Goal: Transaction & Acquisition: Purchase product/service

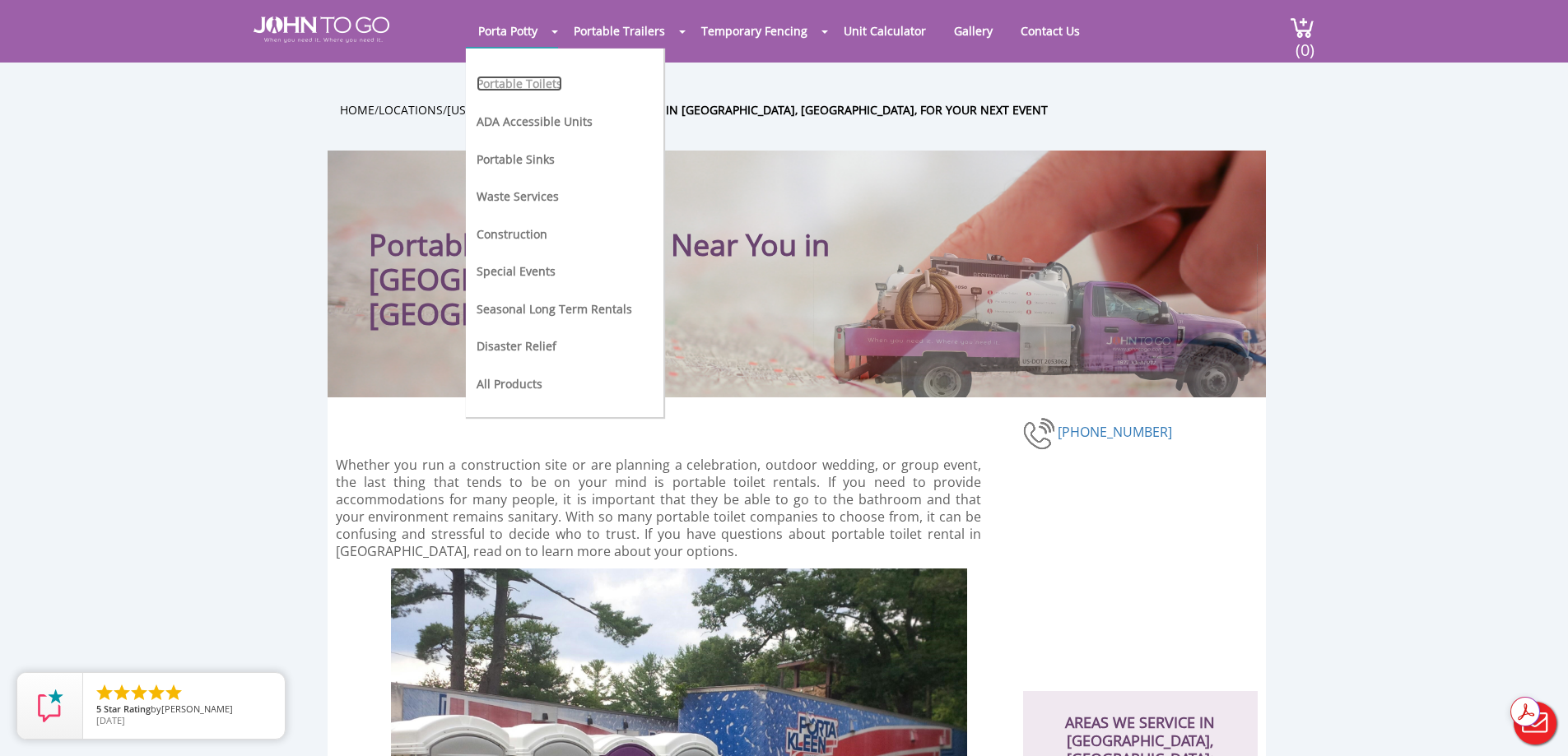
click at [516, 89] on link "Portable Toilets" at bounding box center [519, 84] width 85 height 16
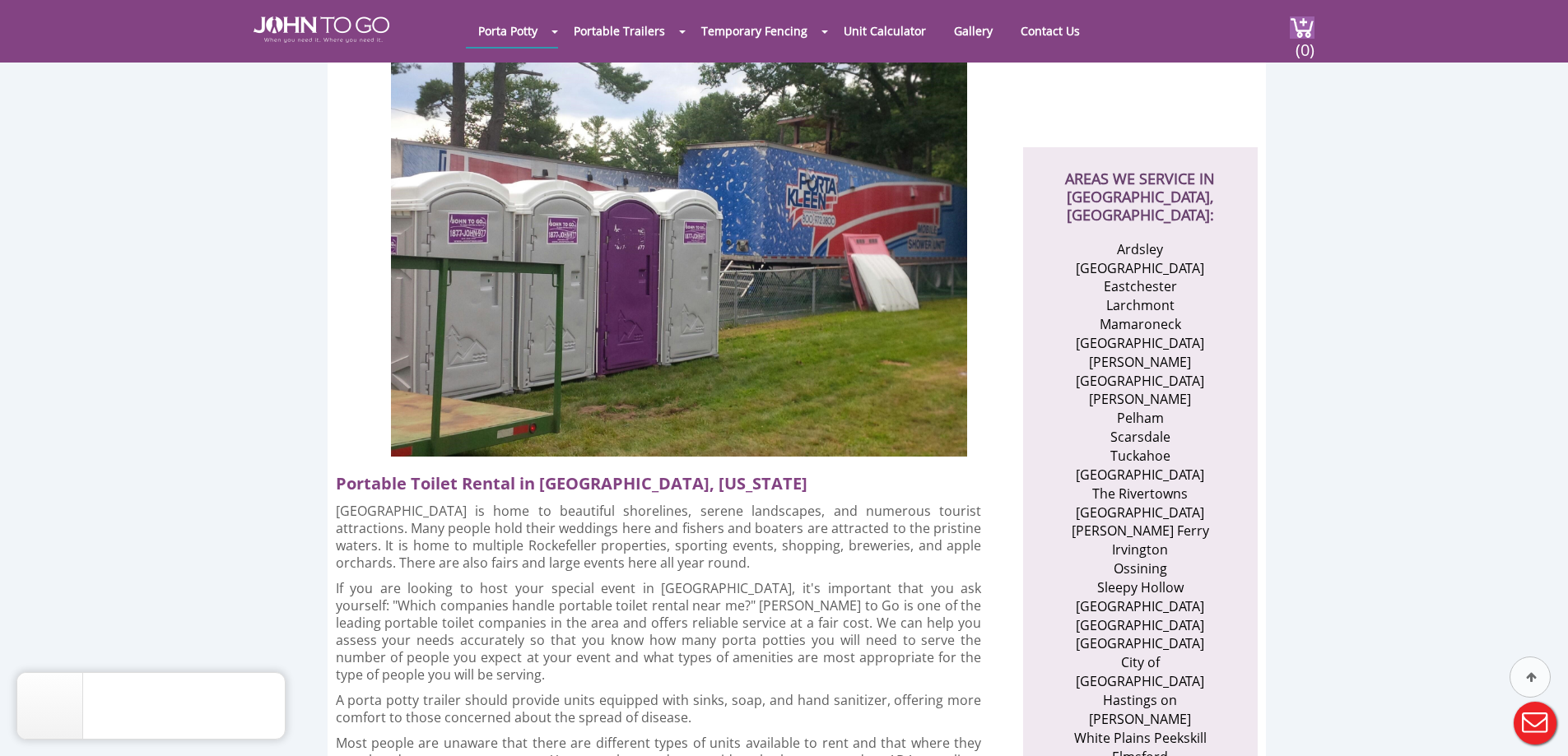
scroll to position [493, 0]
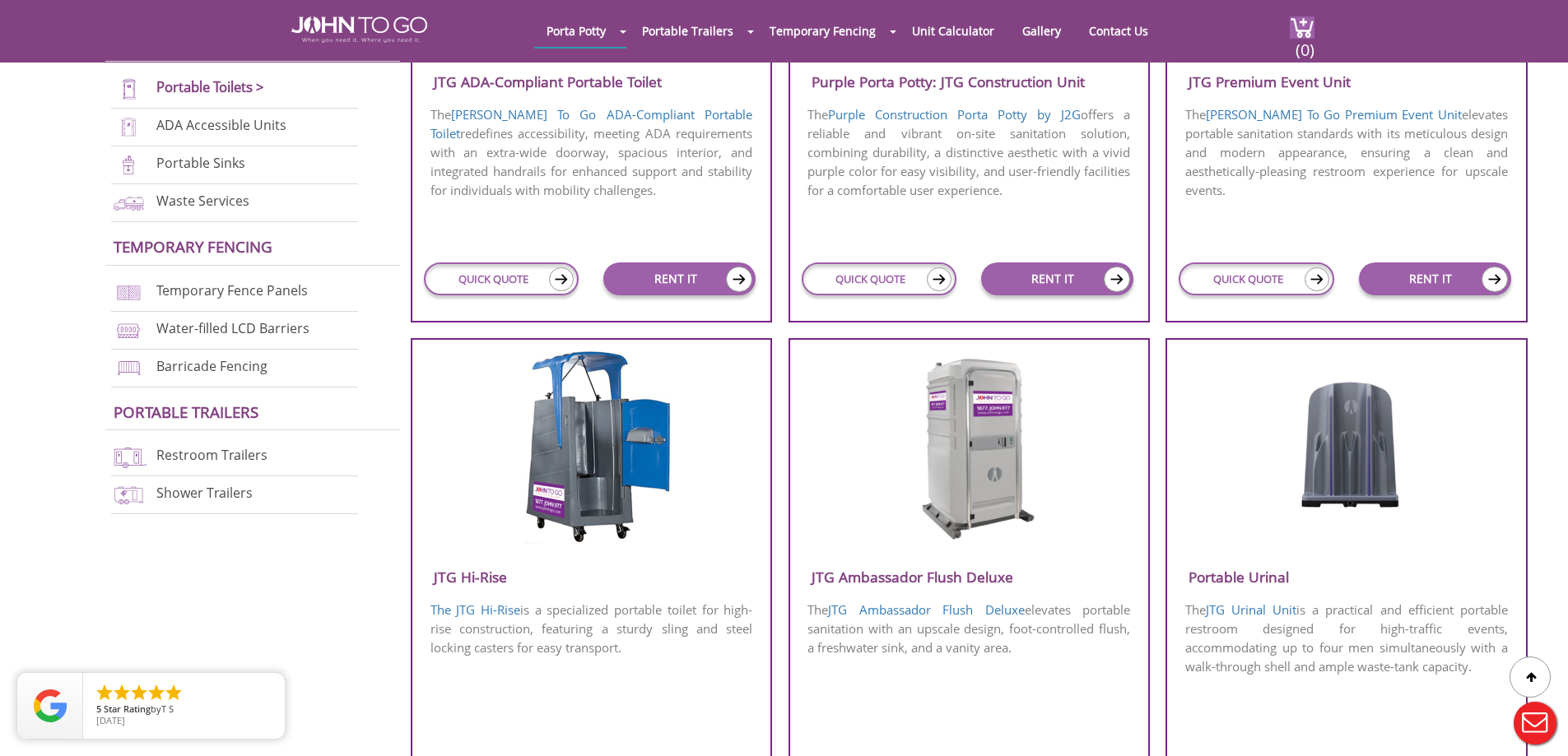
scroll to position [658, 0]
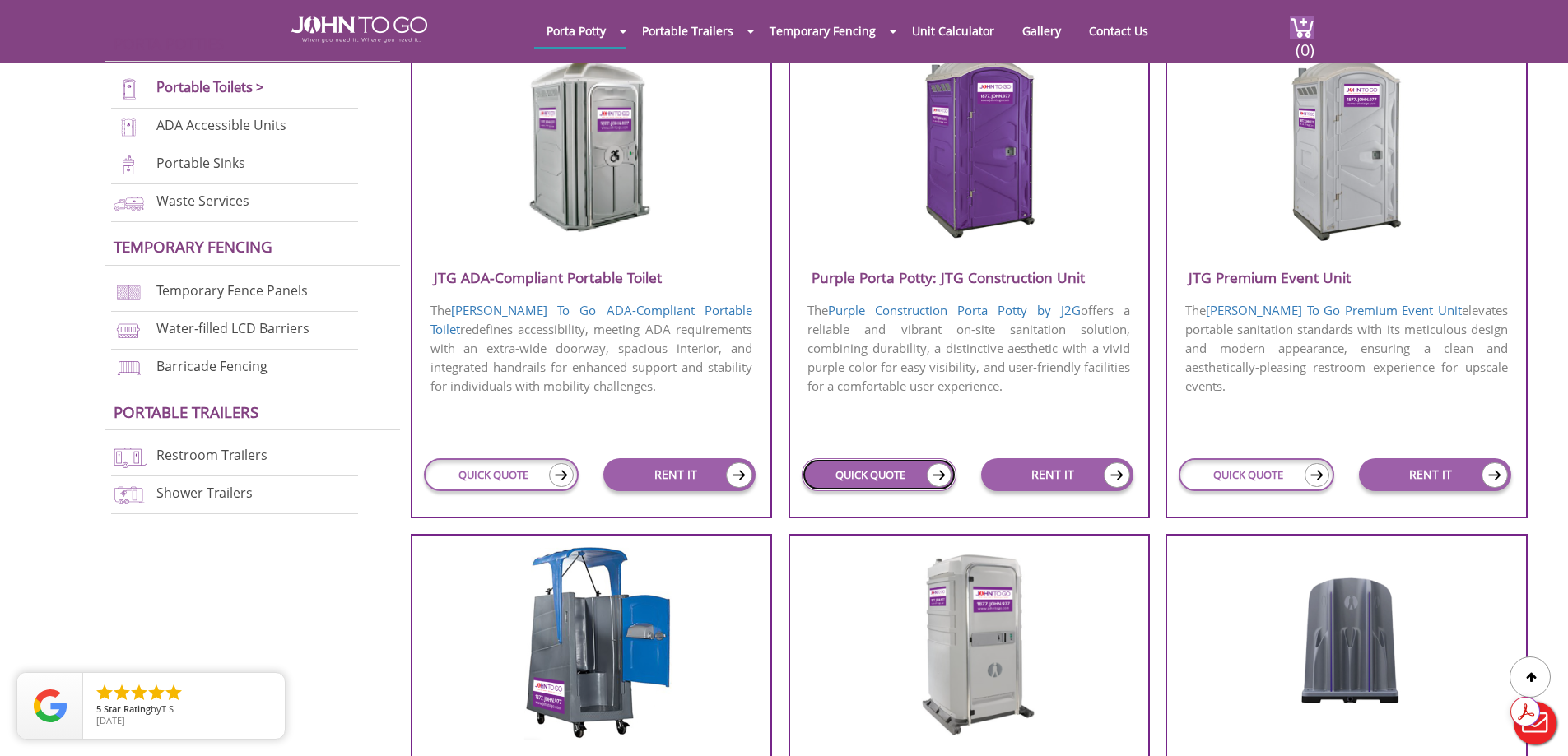
click at [872, 468] on link "QUICK QUOTE" at bounding box center [879, 475] width 155 height 33
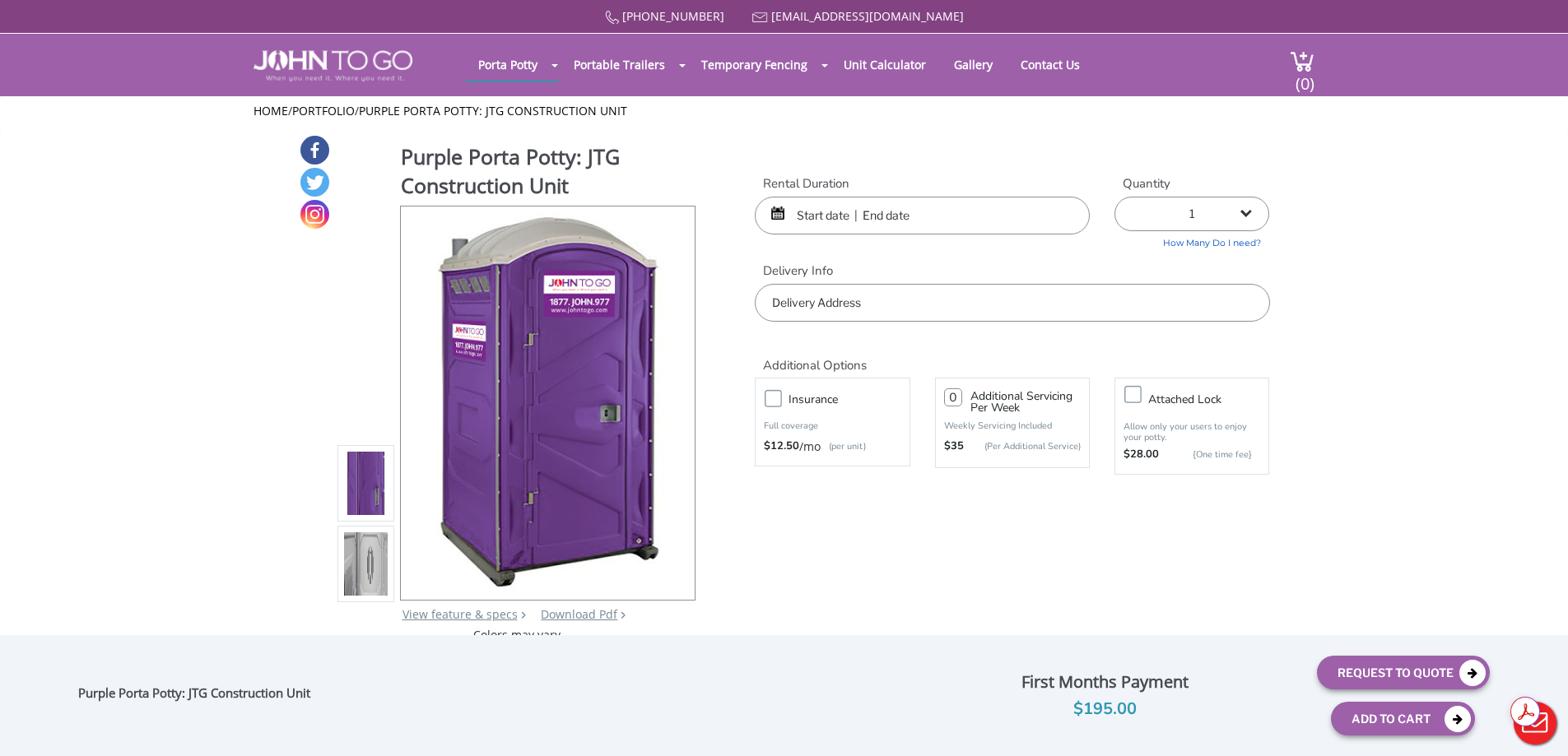
click at [836, 221] on input "text" at bounding box center [922, 215] width 335 height 38
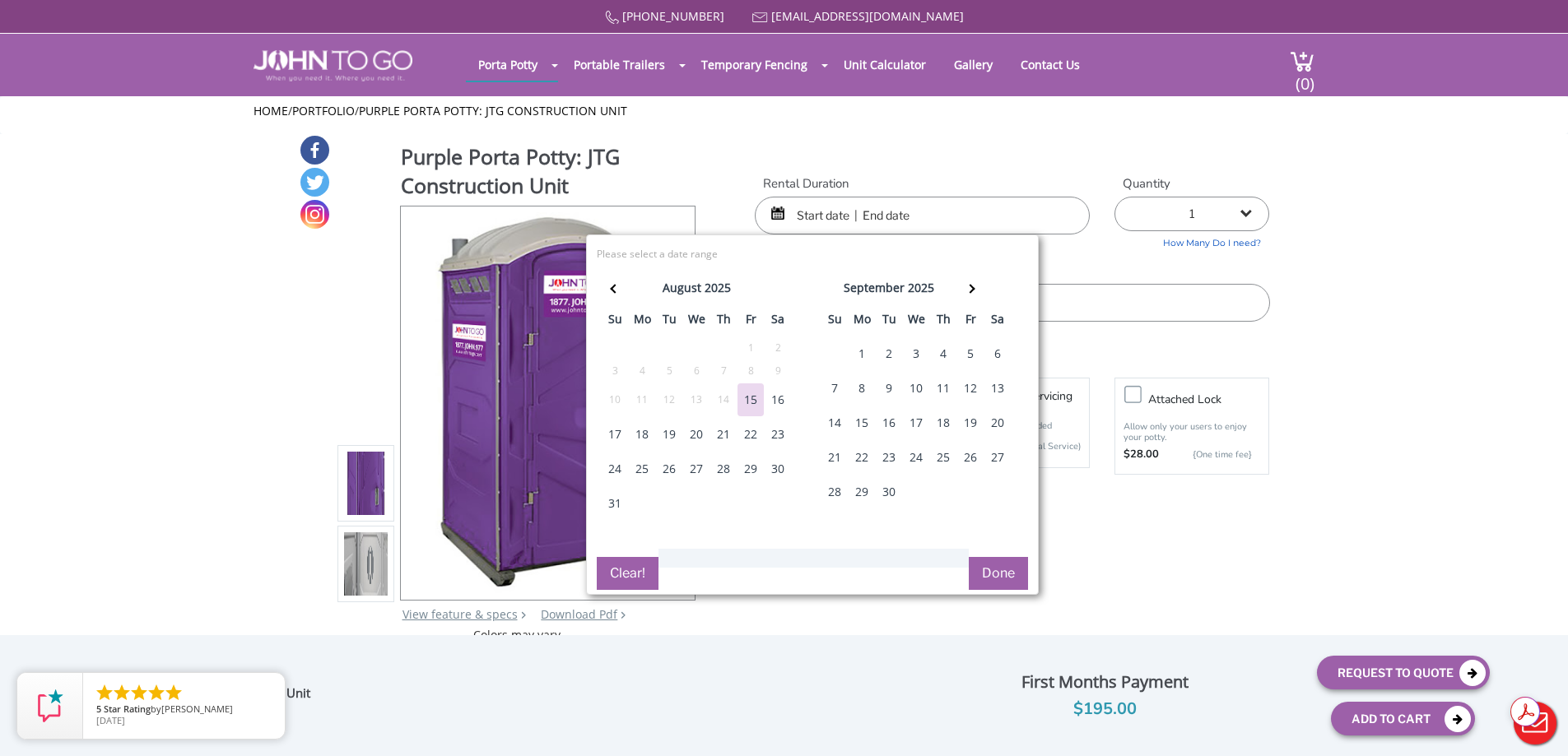
click at [641, 430] on div "18" at bounding box center [641, 434] width 26 height 33
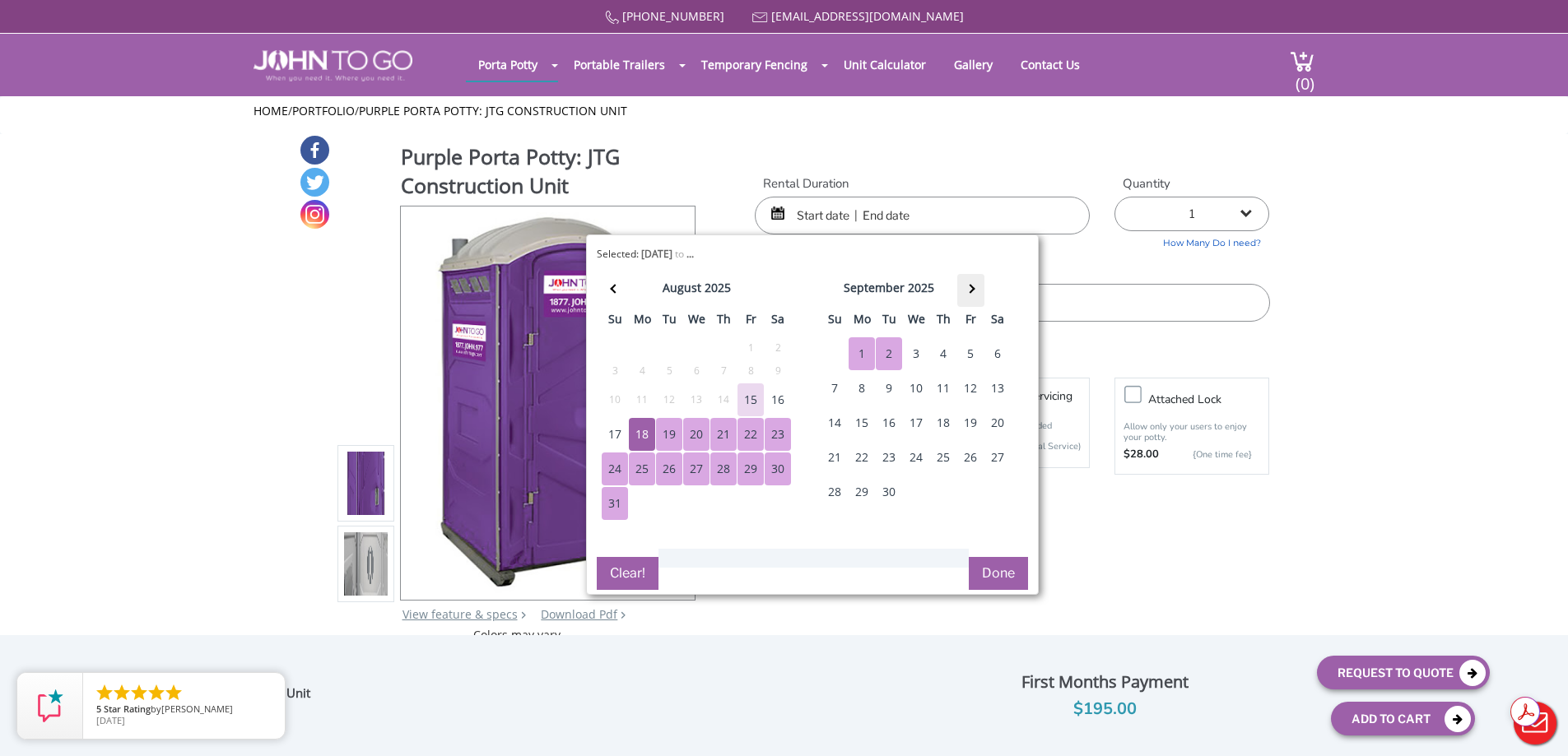
click at [974, 286] on th at bounding box center [971, 290] width 27 height 33
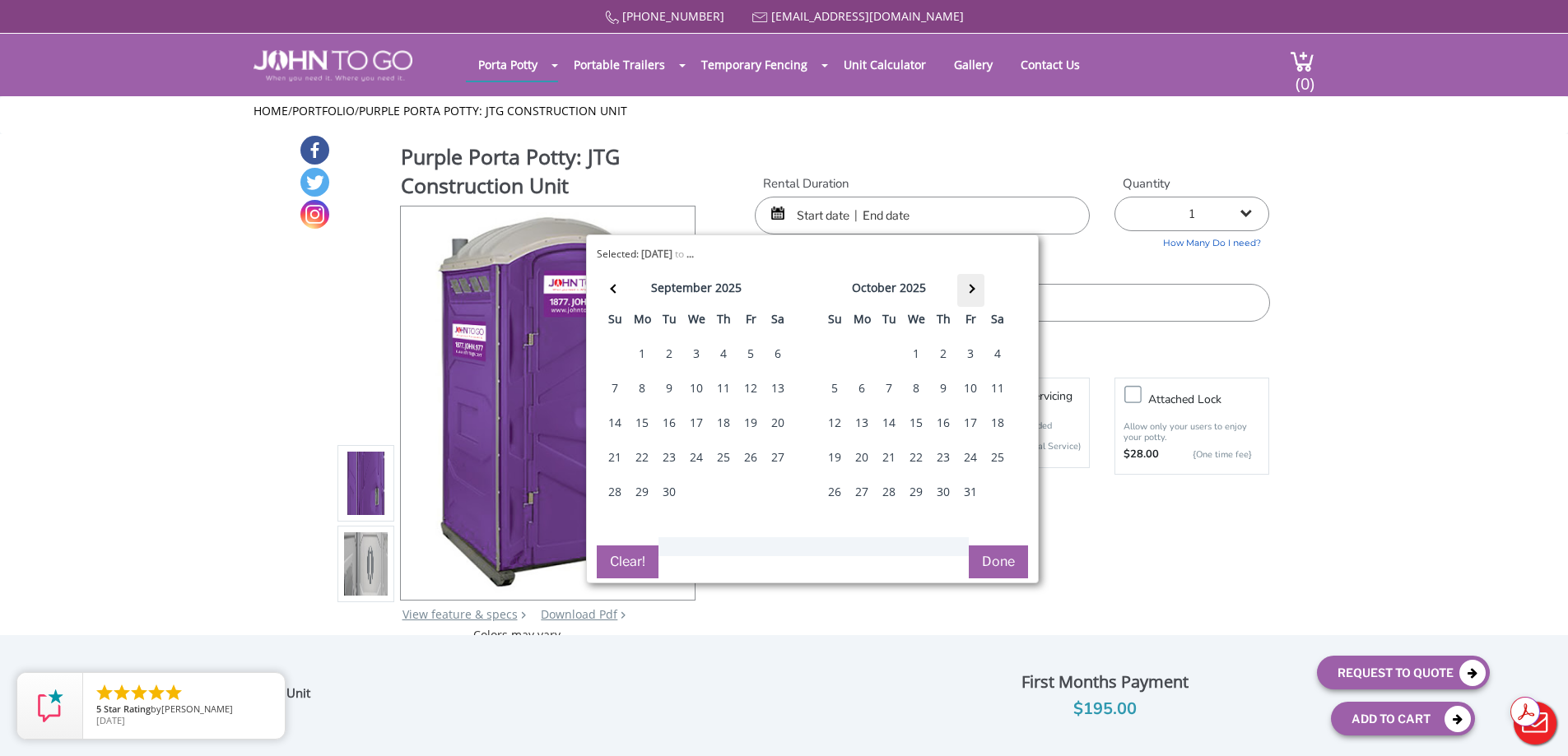
click at [974, 286] on th at bounding box center [971, 290] width 27 height 33
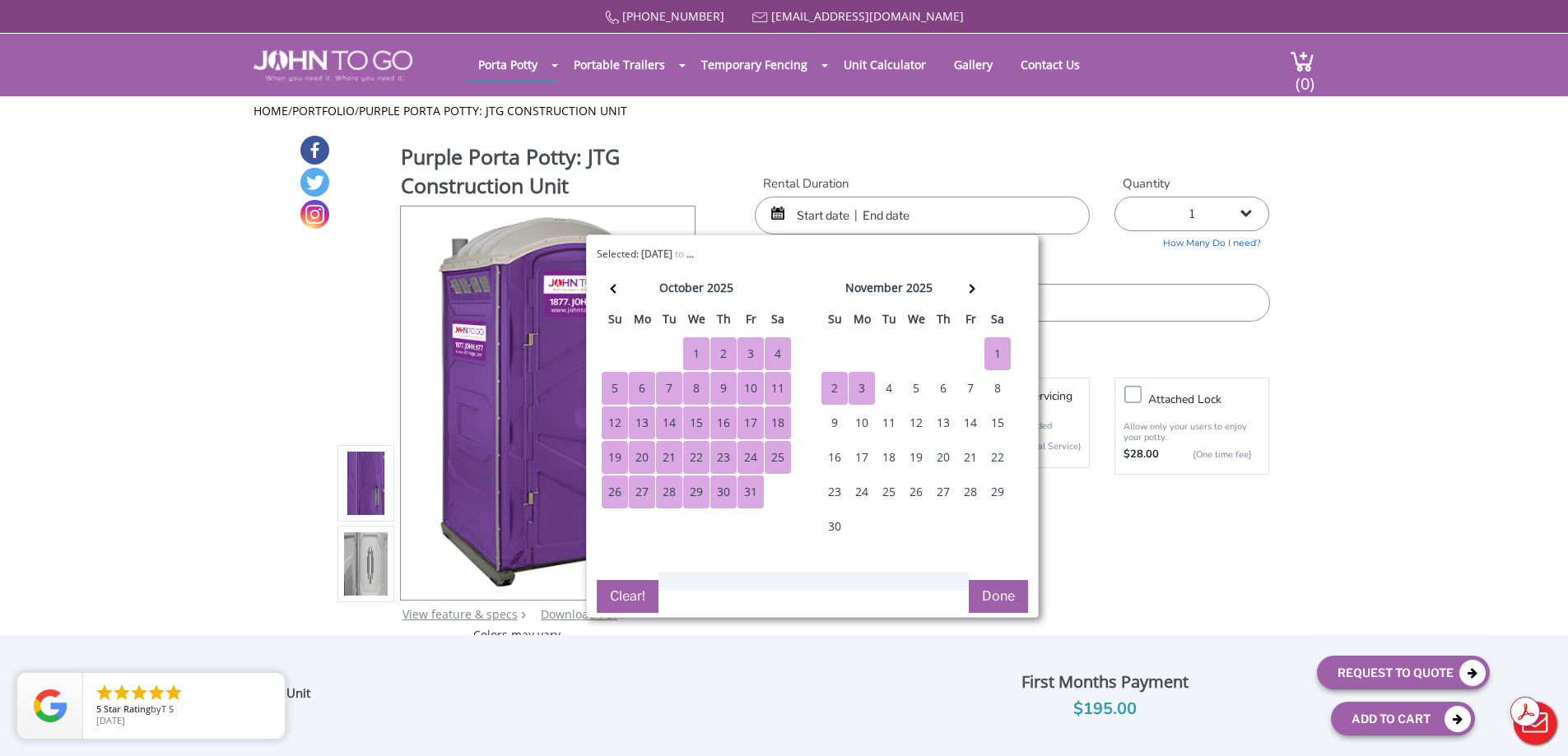
click at [868, 382] on div "3" at bounding box center [861, 388] width 26 height 33
type input "08/18/2025 to 11/03/2025"
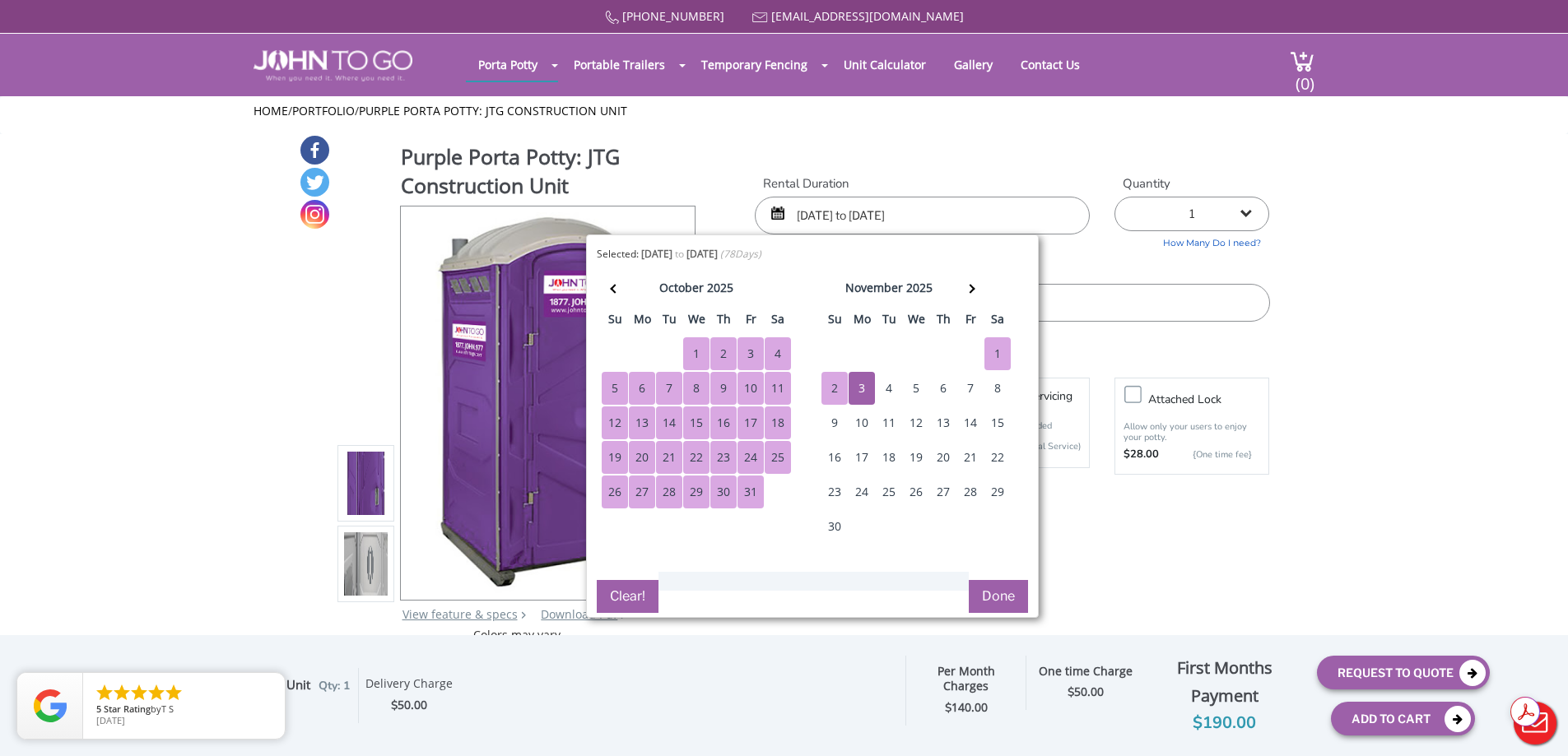
click at [1002, 596] on button "Done" at bounding box center [999, 596] width 59 height 33
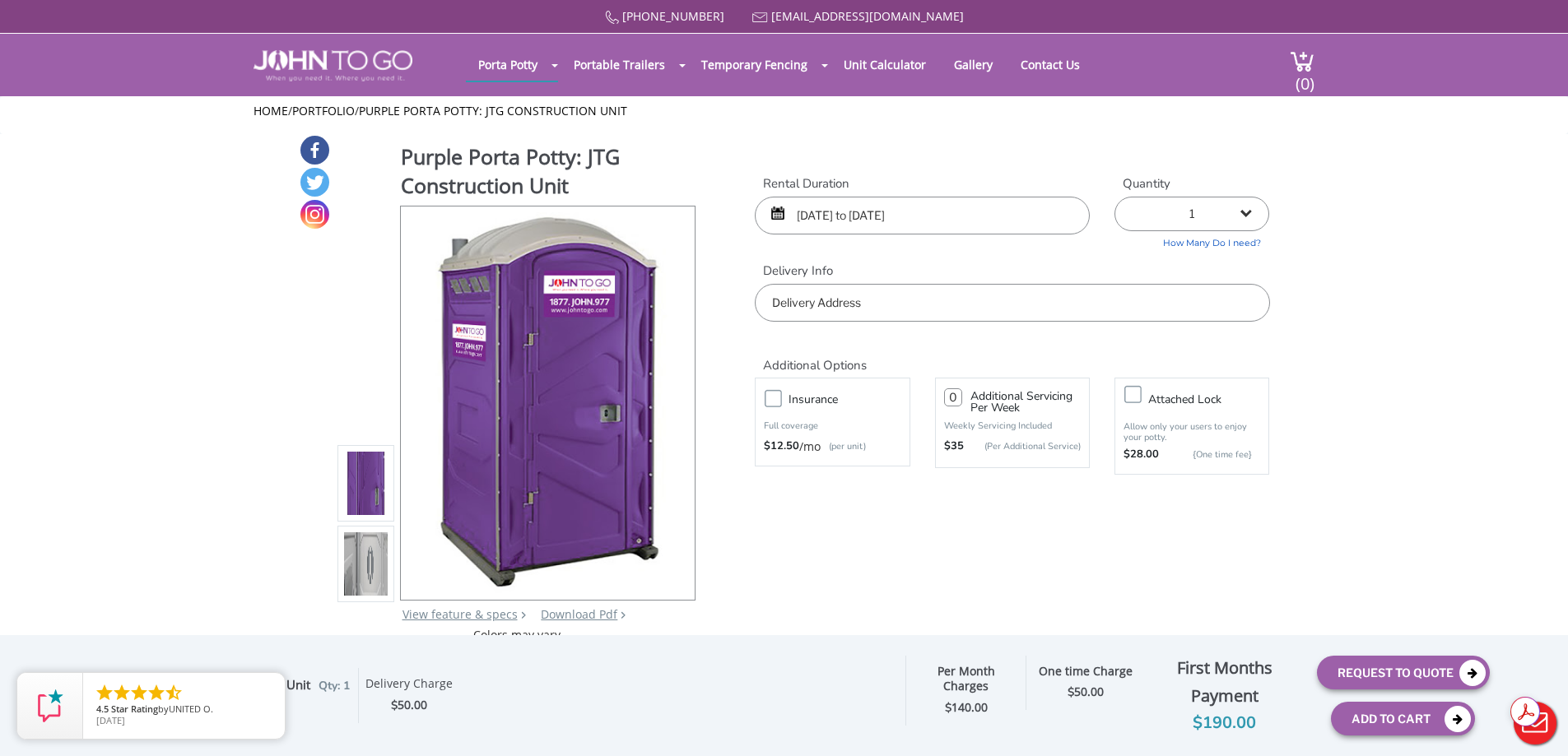
click at [913, 302] on input "text" at bounding box center [1011, 302] width 514 height 38
type input "[STREET_ADDRESS]"
drag, startPoint x: 952, startPoint y: 400, endPoint x: 941, endPoint y: 403, distance: 11.4
click at [941, 403] on div "Additional Servicing Per Week Weekly Servicing Included $35 (Per Additional Ser…" at bounding box center [1012, 422] width 155 height 90
drag, startPoint x: 957, startPoint y: 393, endPoint x: 934, endPoint y: 394, distance: 23.0
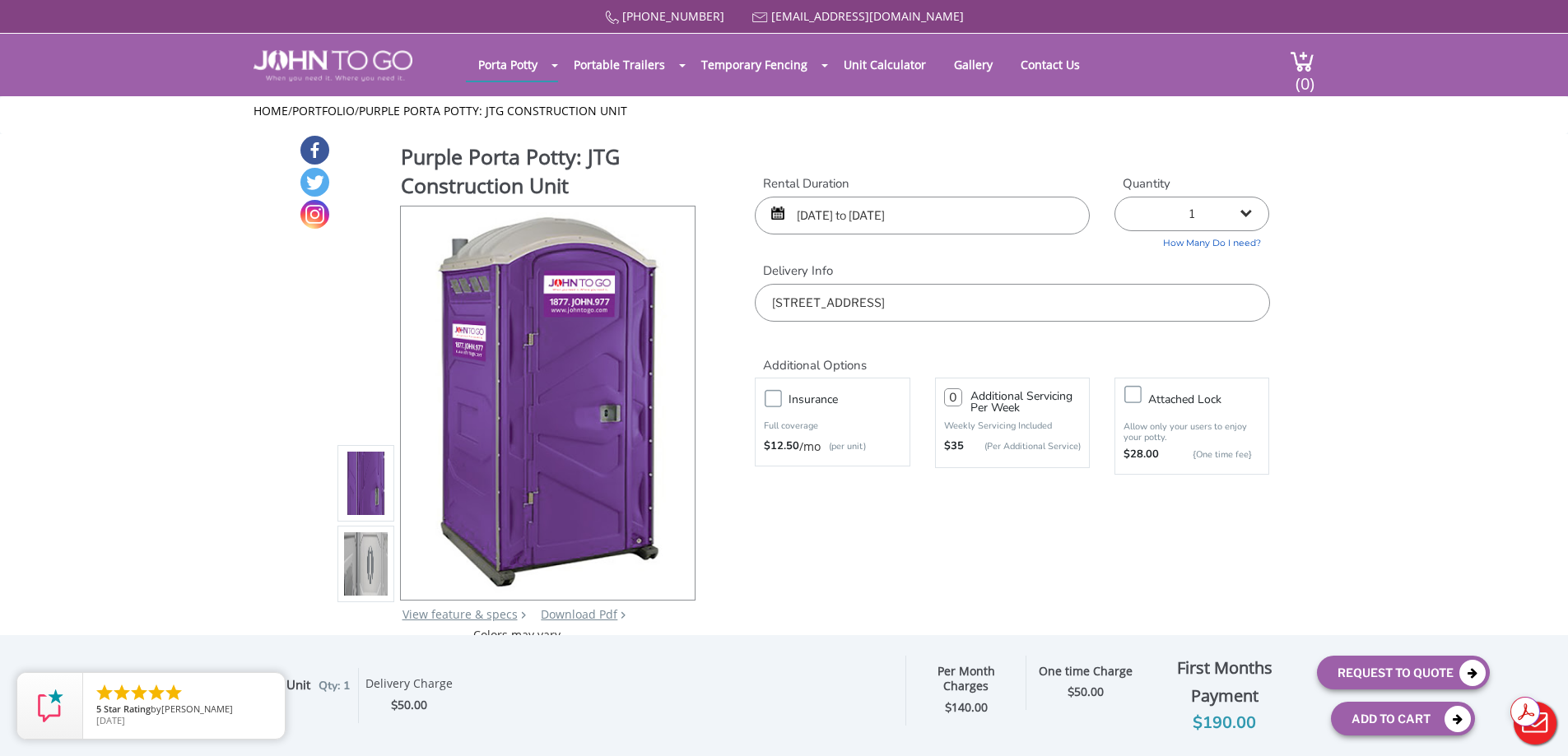
click at [935, 394] on div "Additional Servicing Per Week Weekly Servicing Included $35 (Per Additional Ser…" at bounding box center [1012, 422] width 155 height 90
type input "1"
click at [956, 396] on input "1" at bounding box center [952, 397] width 18 height 18
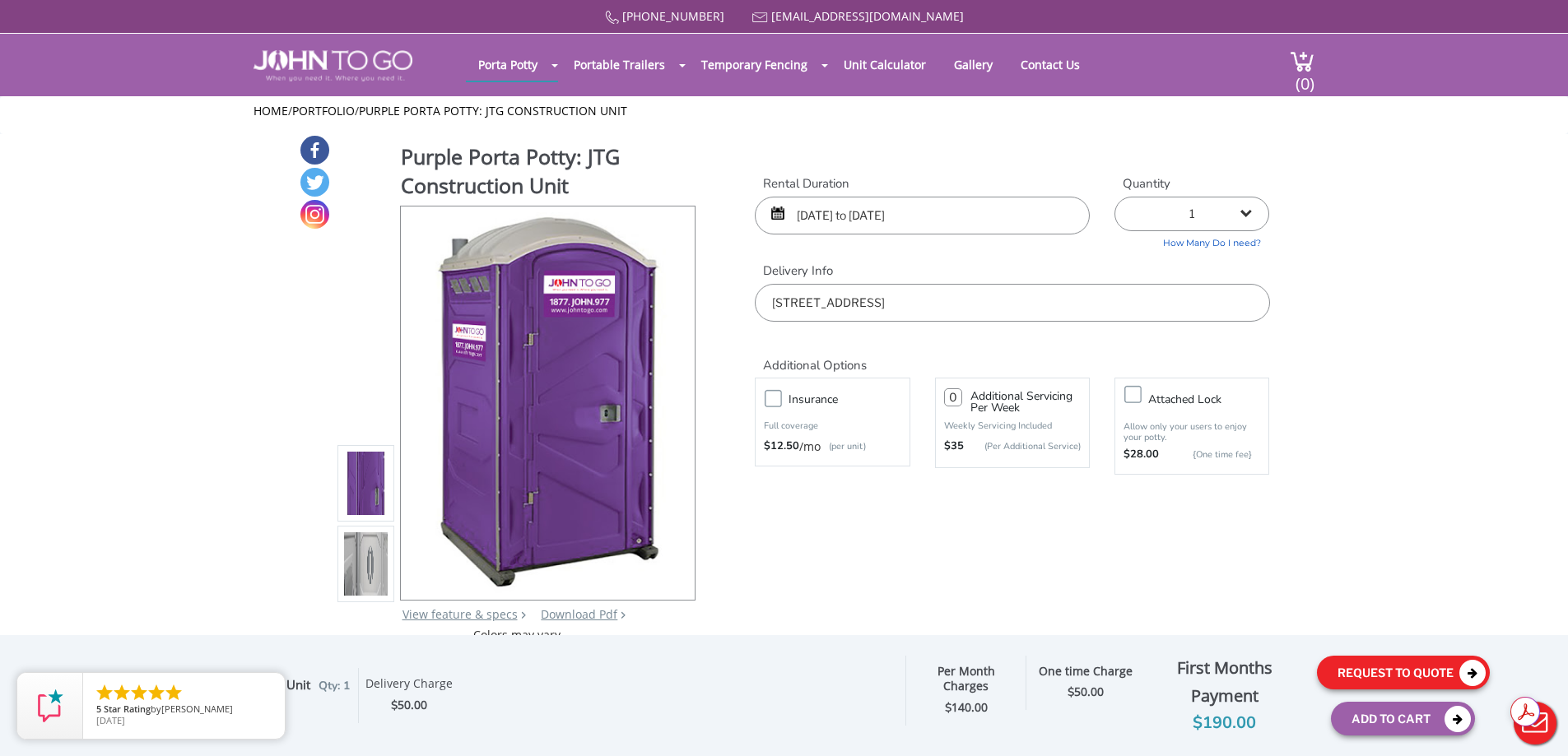
click at [1358, 679] on button "Request To Quote" at bounding box center [1403, 672] width 173 height 34
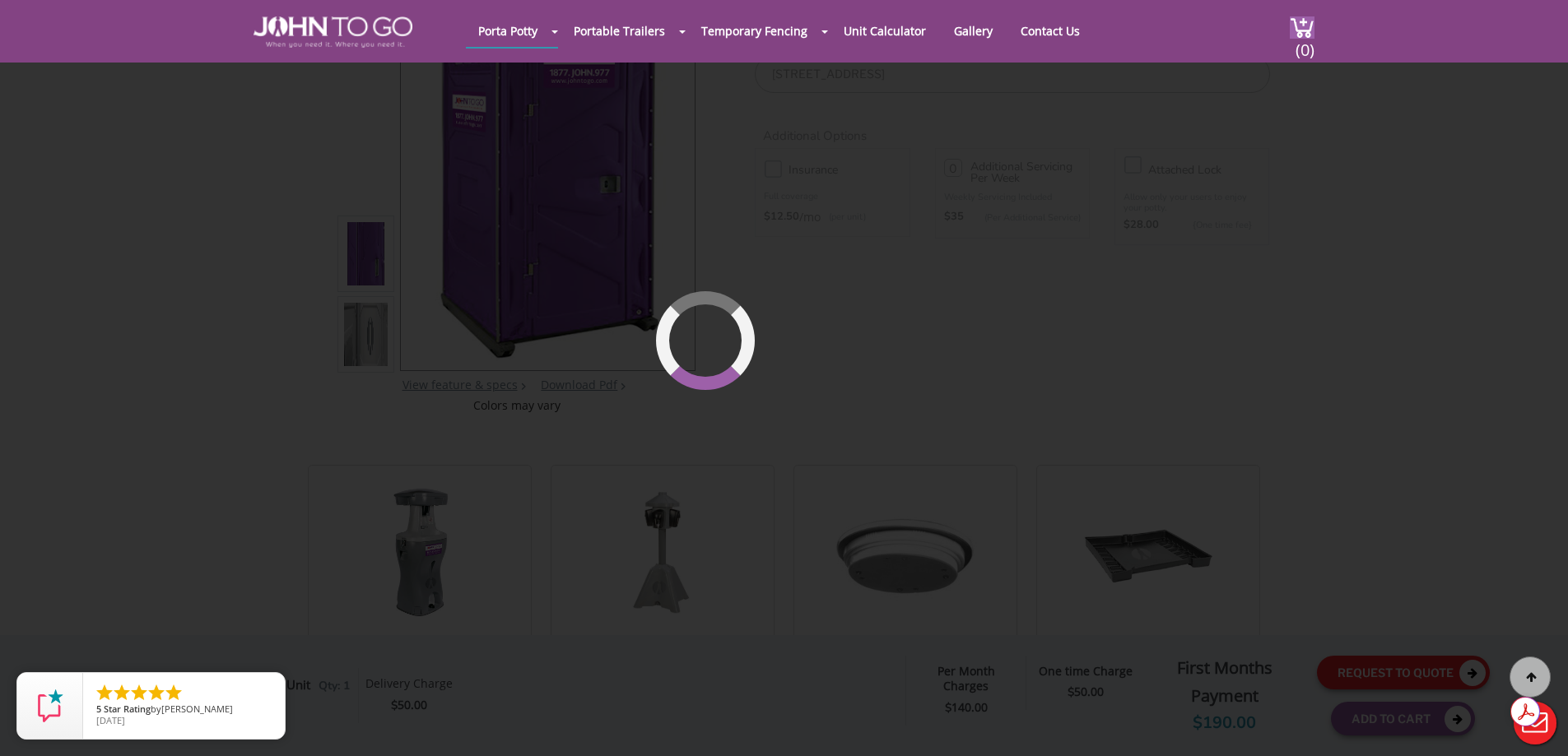
scroll to position [175, 0]
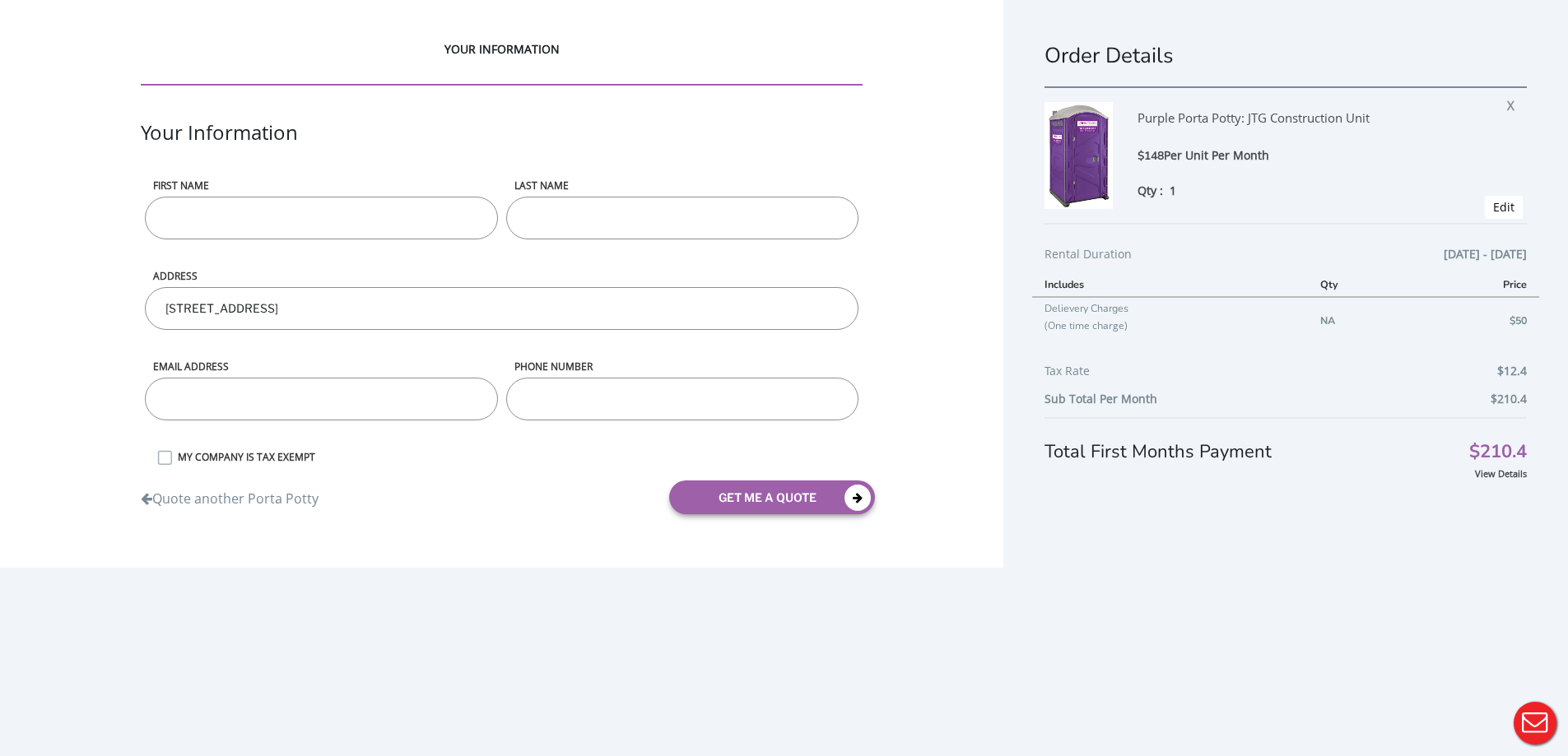
click at [313, 225] on input "First name" at bounding box center [320, 218] width 352 height 43
type input "Kelsey"
click at [539, 209] on input "LAST NAME" at bounding box center [682, 218] width 352 height 43
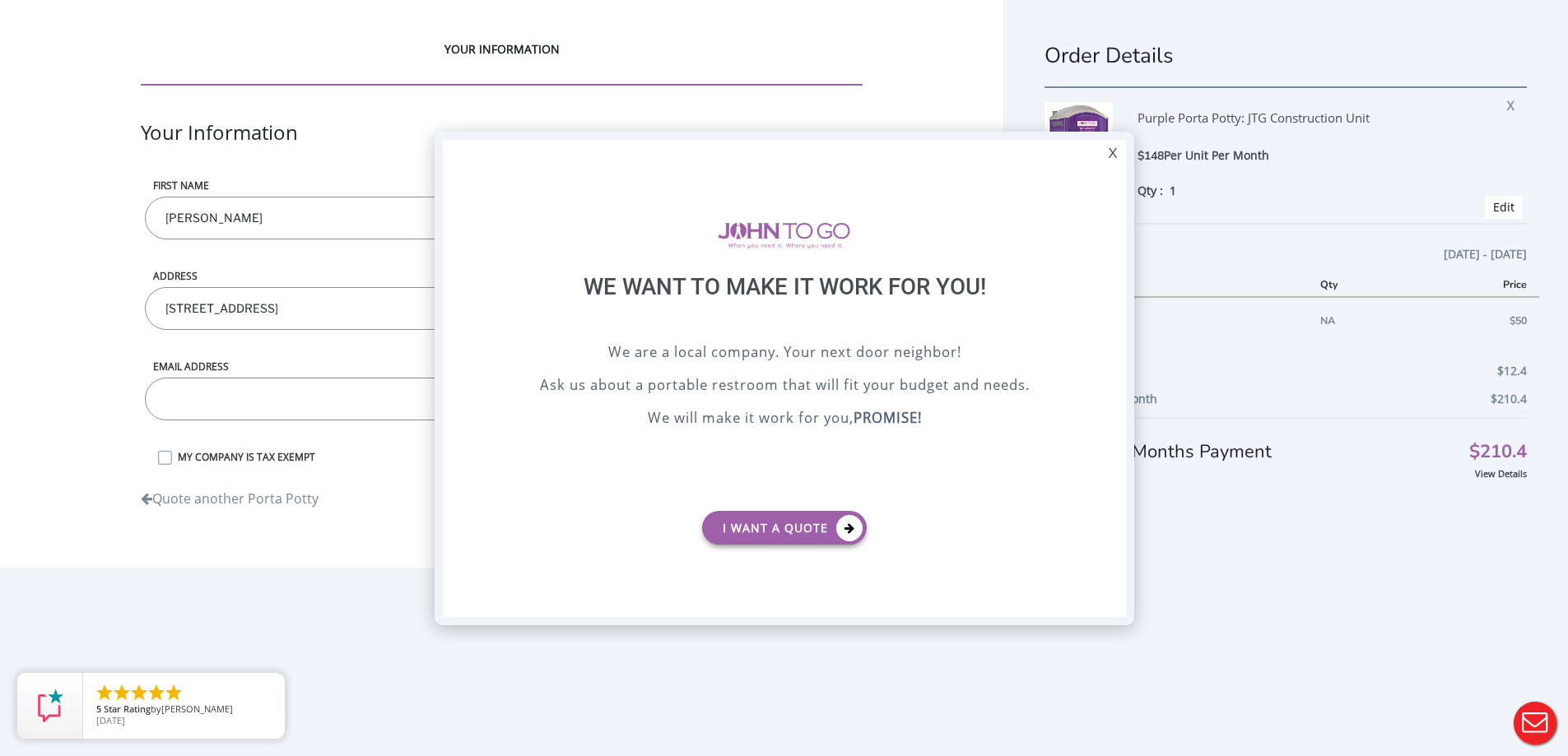
type input "Weir"
click at [1111, 160] on div "X" at bounding box center [1112, 154] width 25 height 28
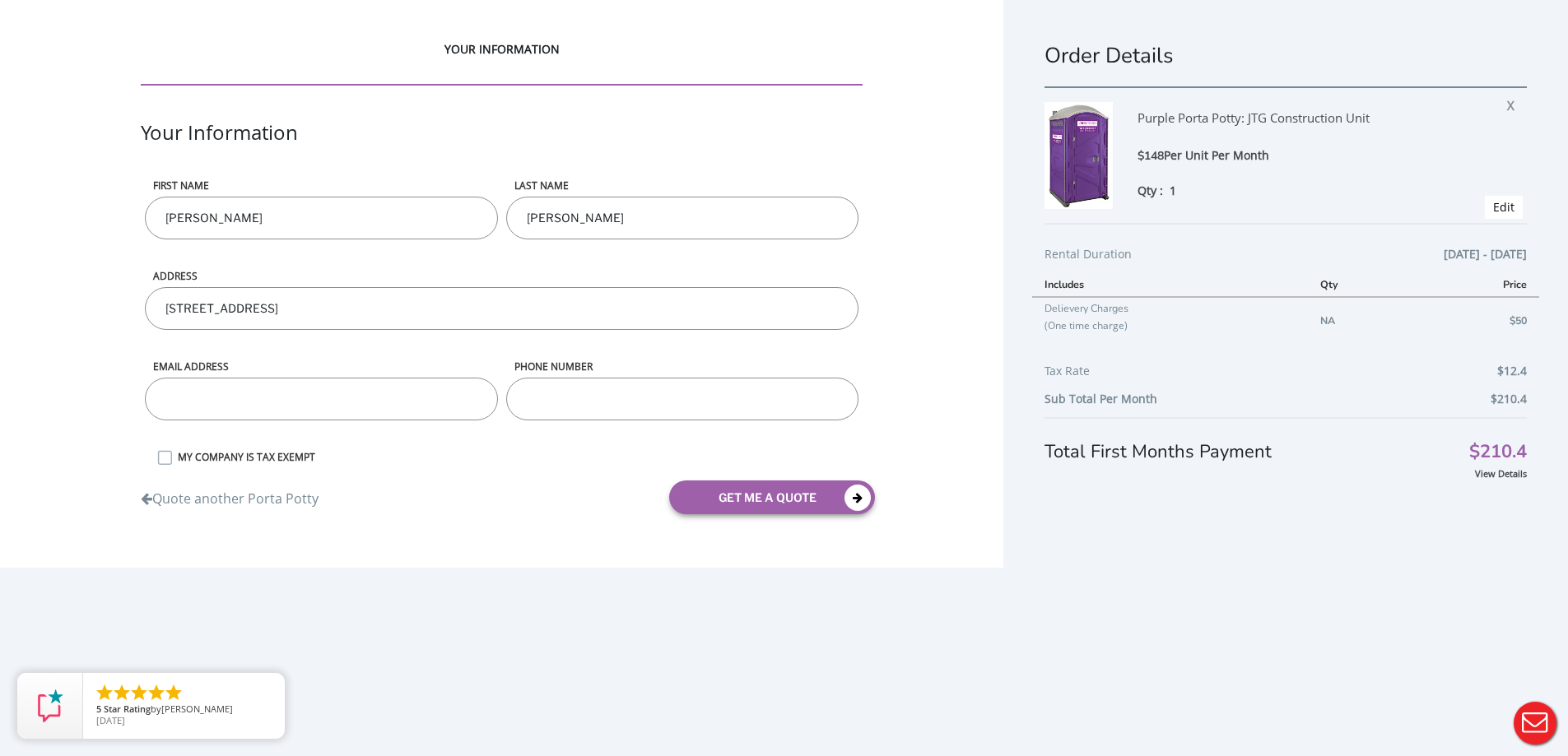
click at [264, 403] on input "email" at bounding box center [320, 399] width 352 height 43
type input "[PERSON_NAME][EMAIL_ADDRESS][DOMAIN_NAME]"
click at [555, 397] on input "phone number" at bounding box center [682, 399] width 352 height 43
type input "2013275162"
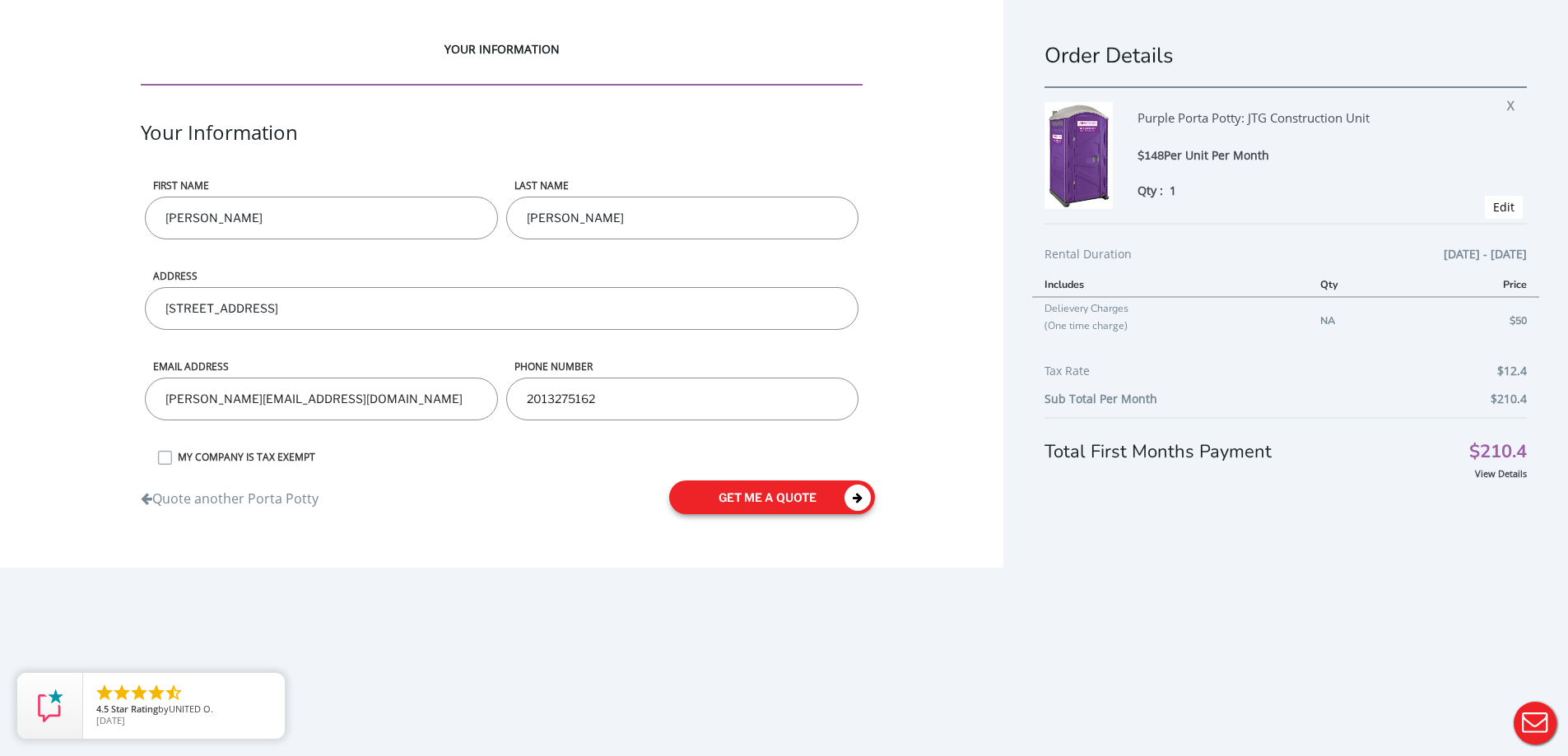
click at [781, 491] on button "get me a quote" at bounding box center [772, 498] width 206 height 34
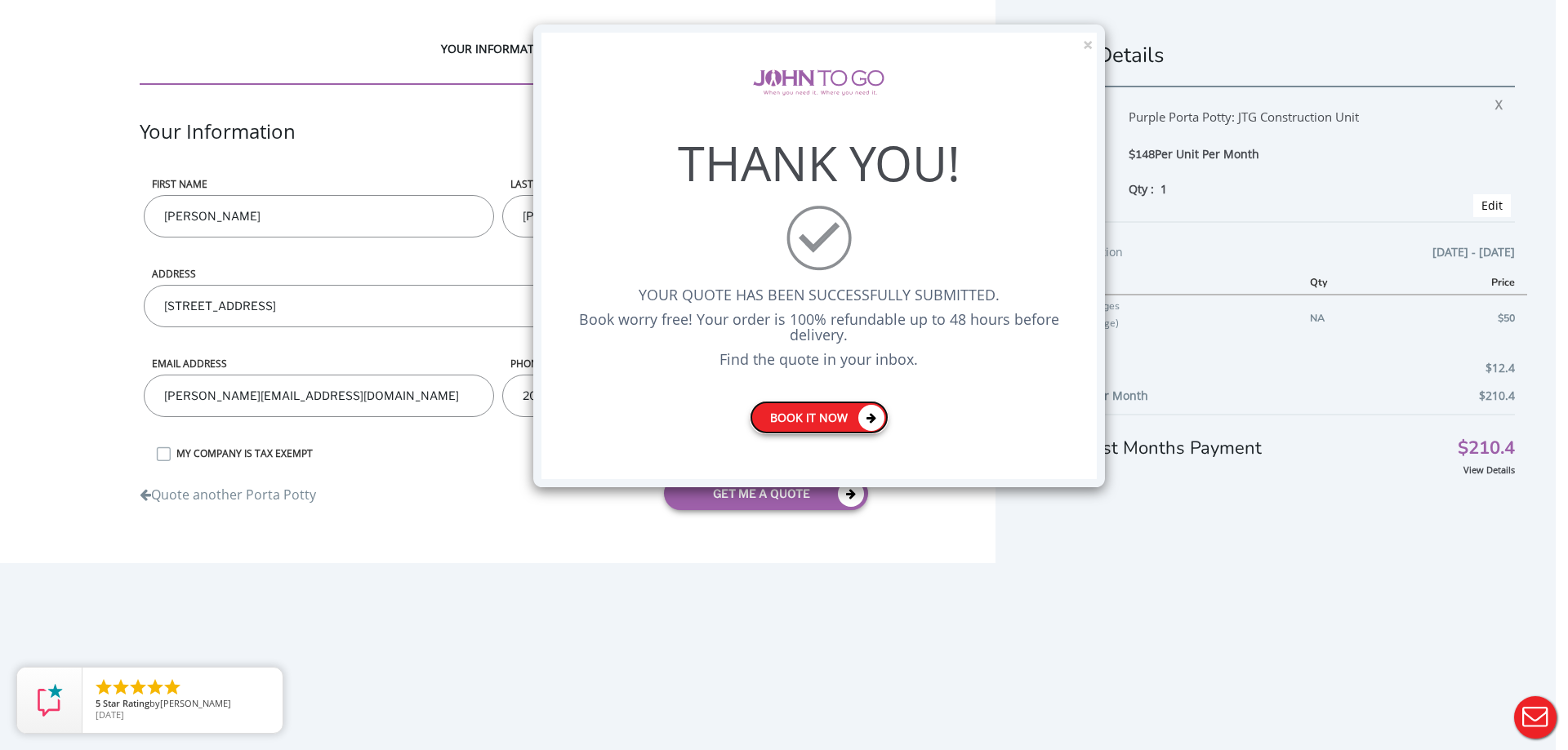
click at [826, 409] on link "Book it now" at bounding box center [819, 417] width 139 height 34
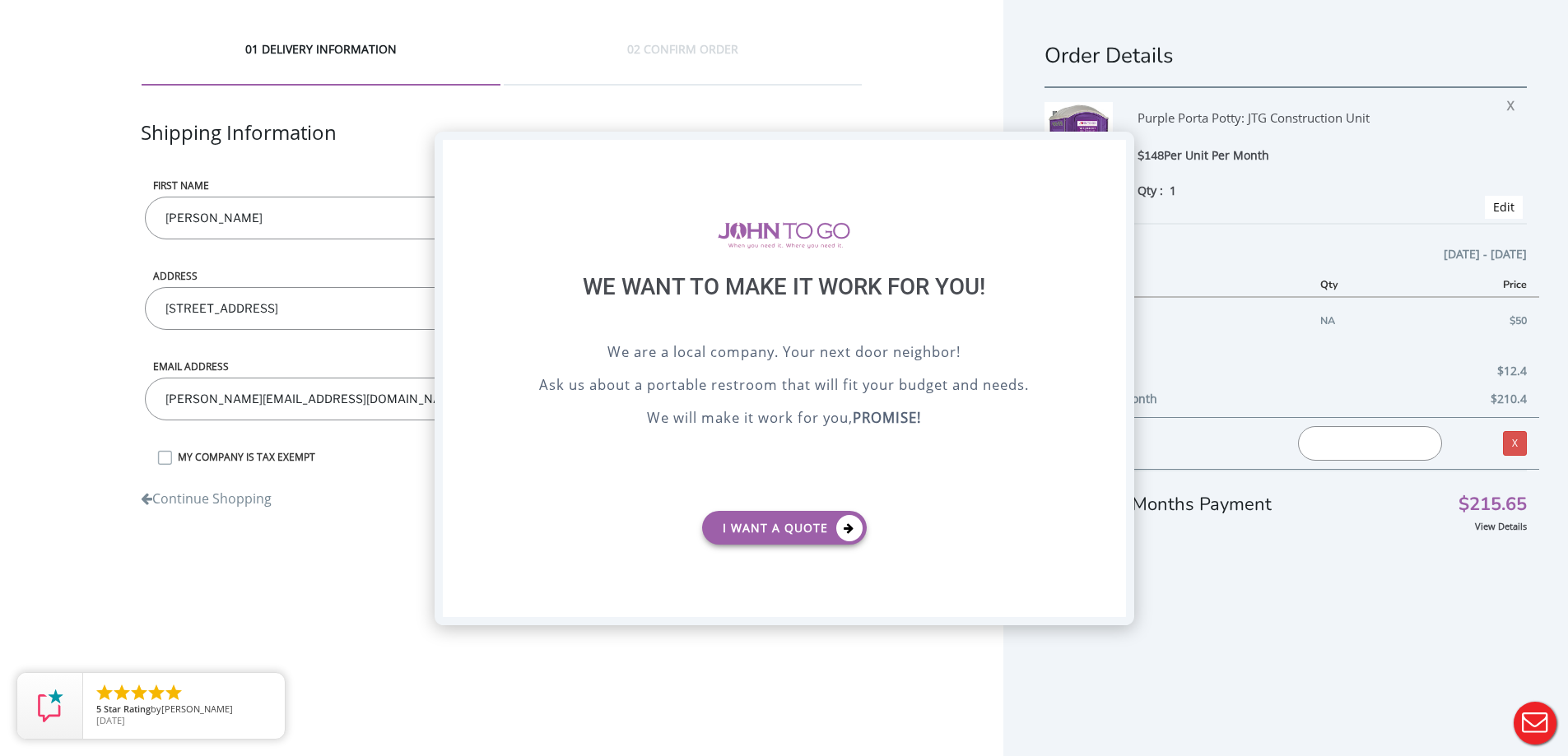
click at [1119, 145] on div "X" at bounding box center [1112, 154] width 25 height 28
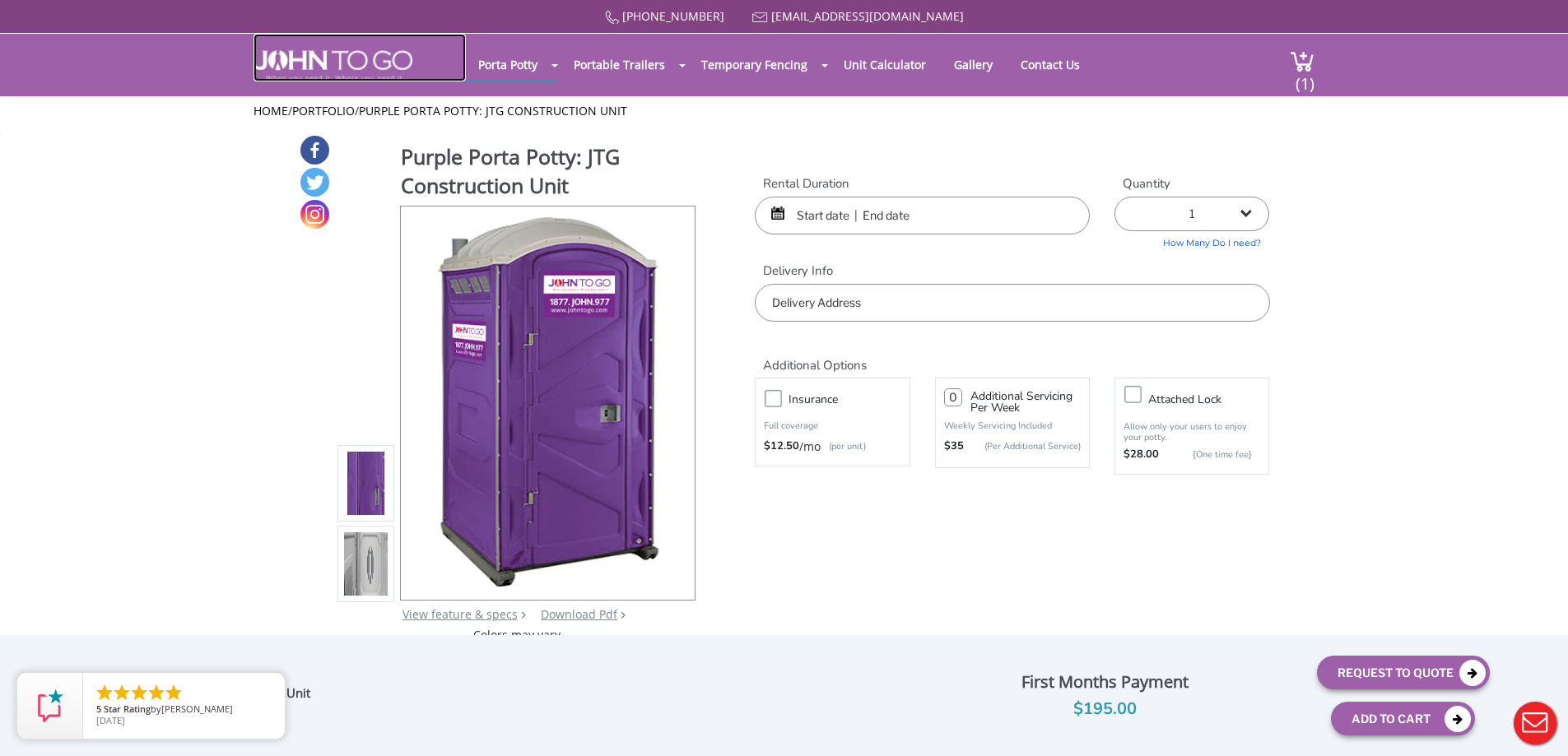
click at [340, 63] on img at bounding box center [333, 65] width 159 height 31
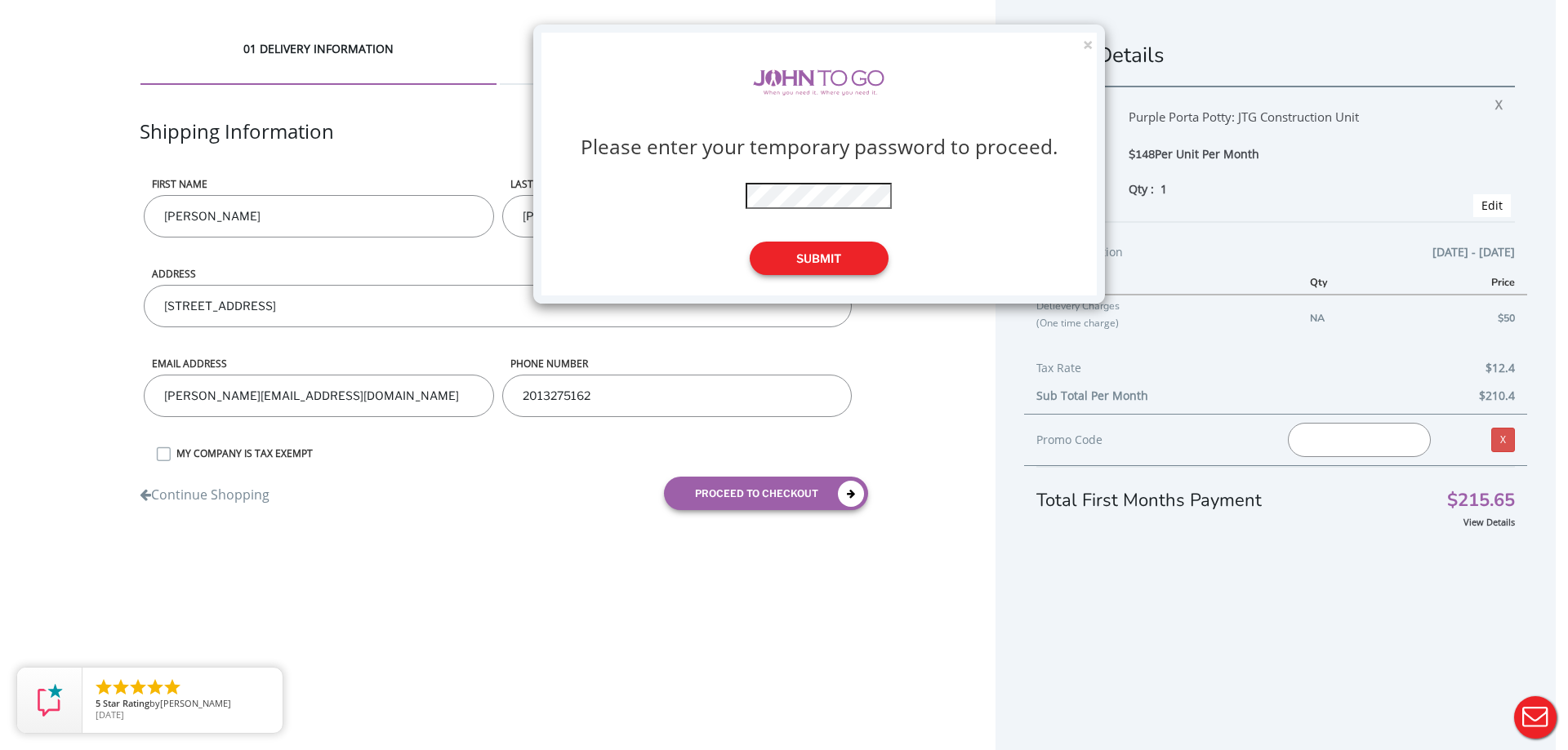
click at [827, 253] on button "Submit" at bounding box center [819, 258] width 139 height 34
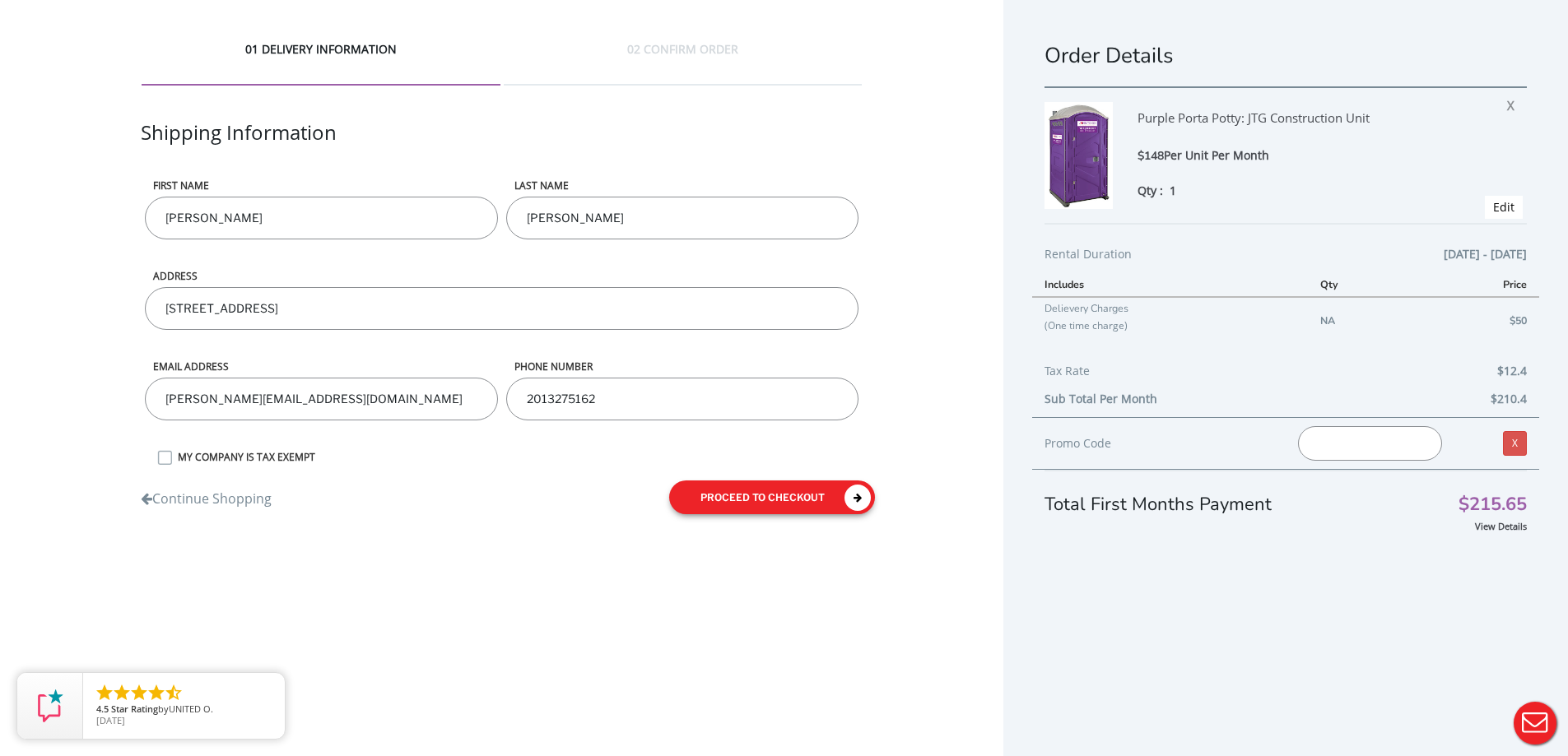
click at [710, 483] on button "proceed to checkout" at bounding box center [772, 498] width 206 height 34
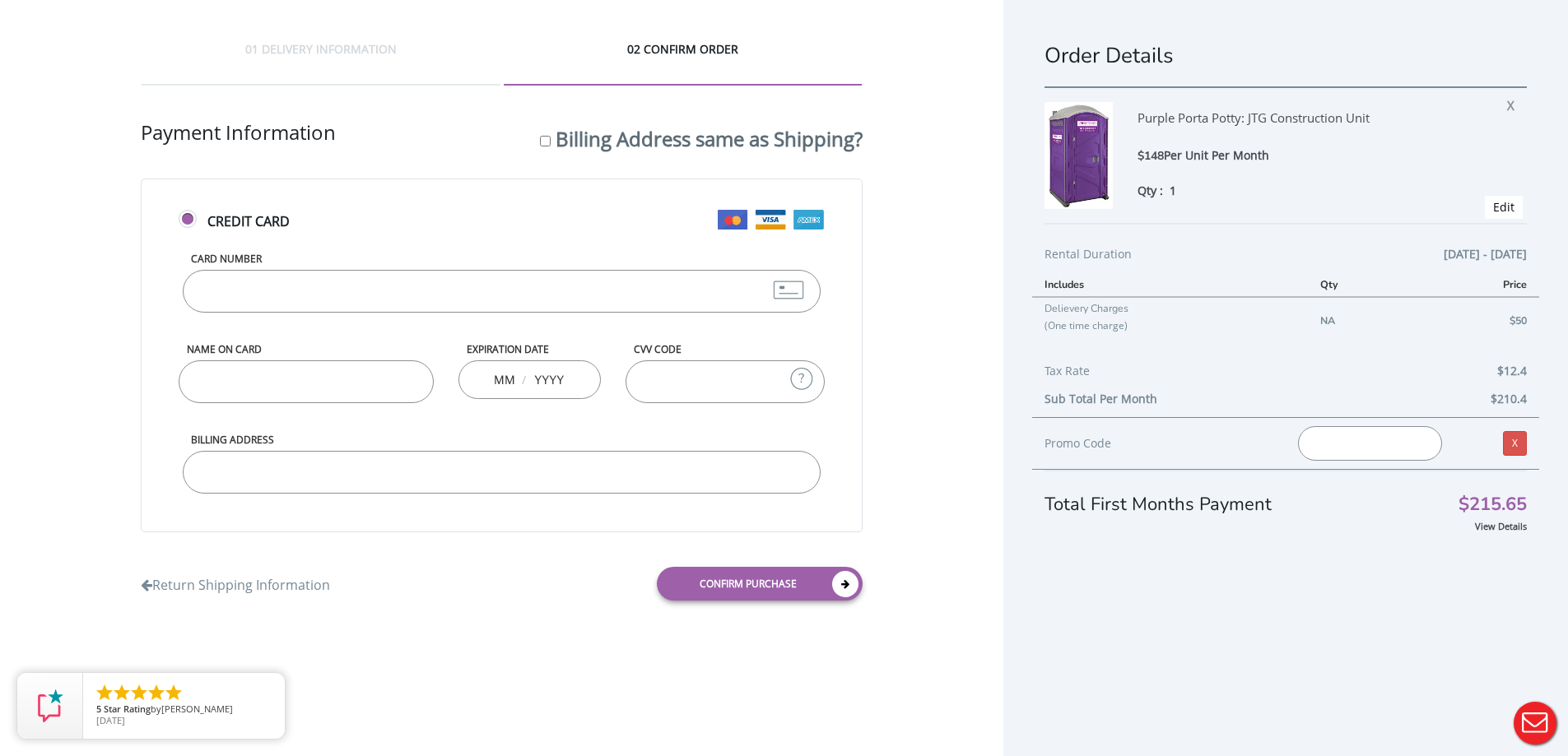
click at [595, 290] on input "Card Number" at bounding box center [501, 291] width 637 height 43
click at [371, 373] on div "Name on Card" at bounding box center [306, 387] width 279 height 90
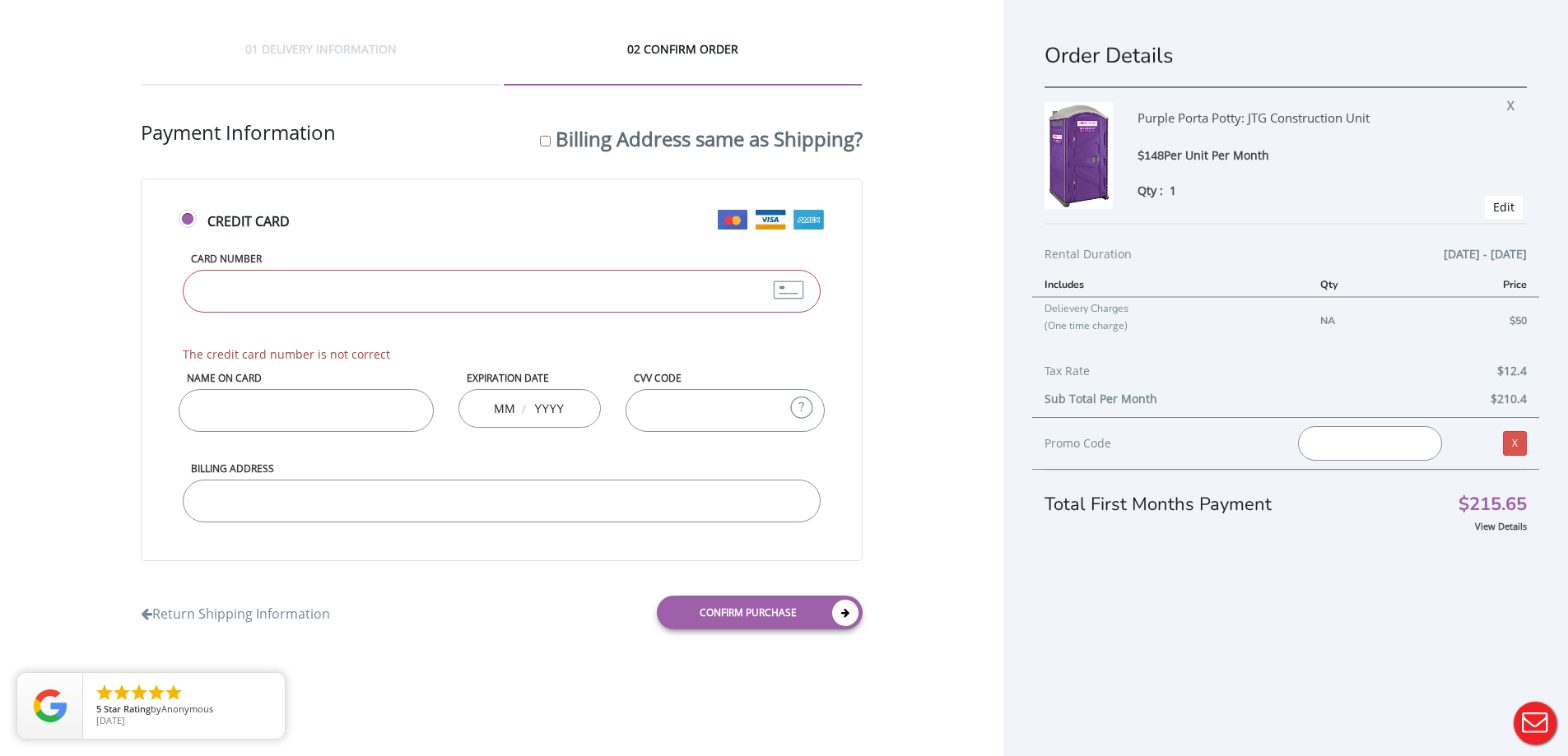
click at [359, 400] on input "Name on Card" at bounding box center [305, 411] width 254 height 43
type input "[PERSON_NAME]"
click at [321, 503] on input "Billing Address" at bounding box center [501, 501] width 637 height 43
type input "[STREET_ADDRESS]"
click at [403, 306] on input "Card Number" at bounding box center [501, 291] width 637 height 43
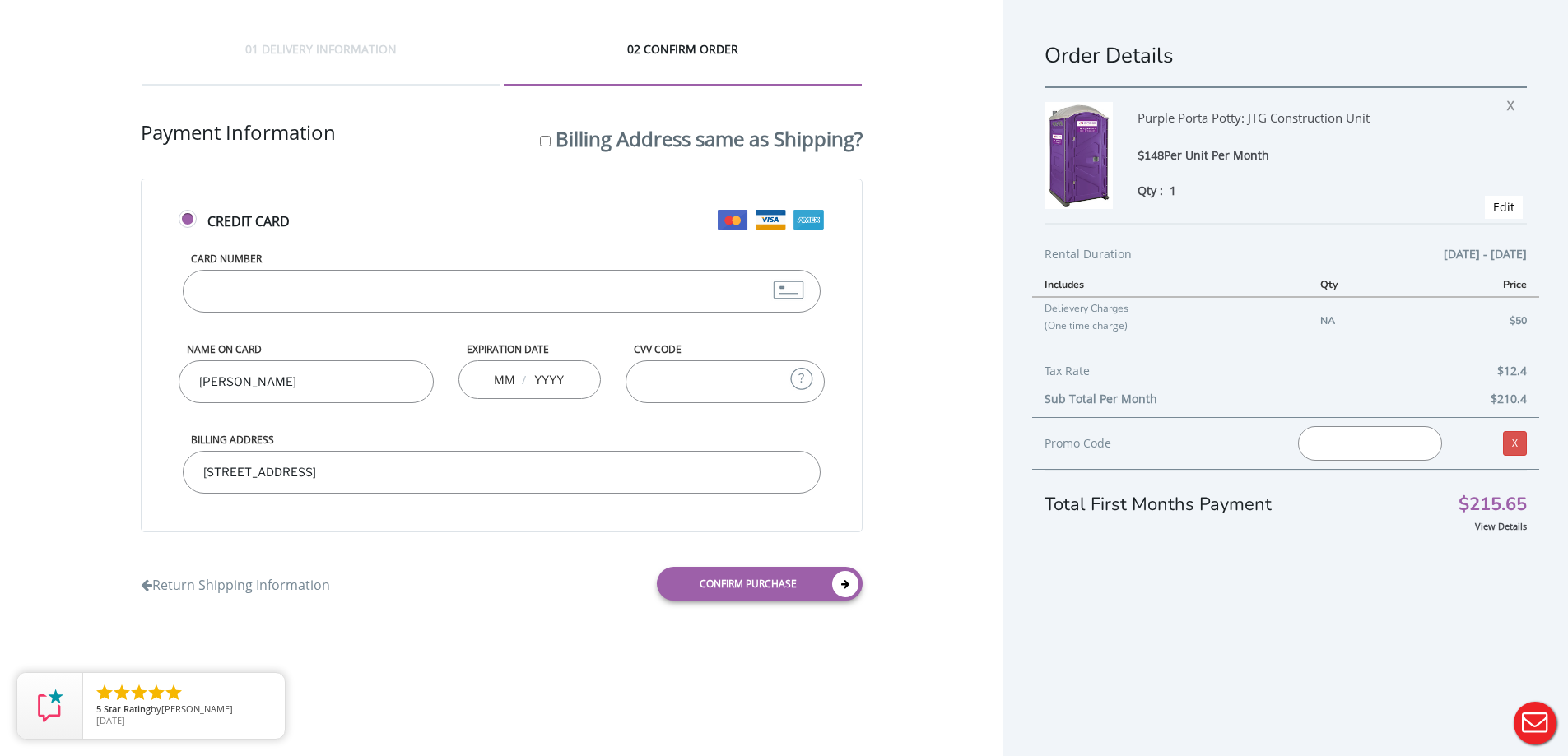
type input "[CREDIT_CARD_NUMBER]"
click at [476, 383] on div "/" at bounding box center [530, 380] width 143 height 39
click at [500, 379] on input "text" at bounding box center [504, 379] width 20 height 33
type input "06"
type input "2029"
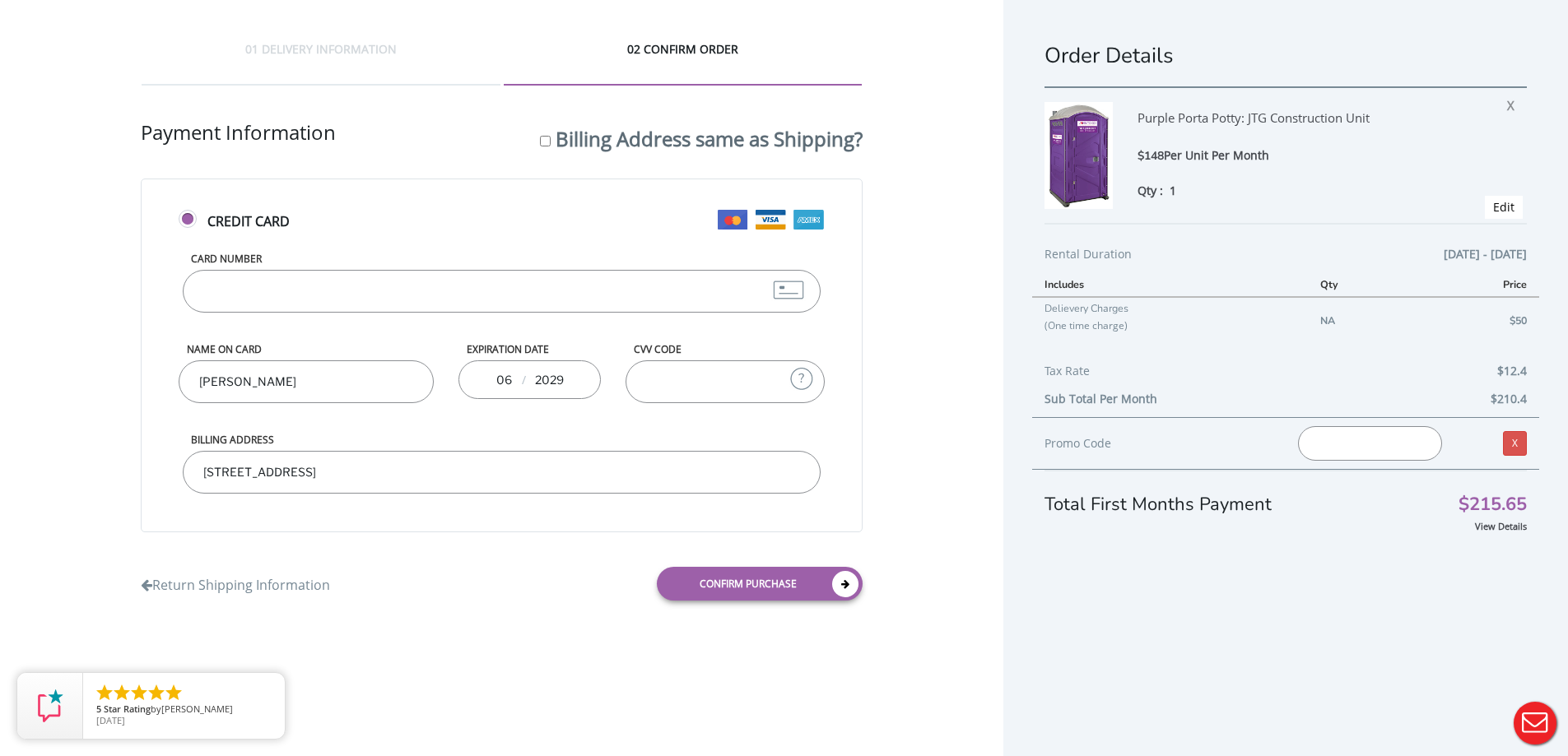
click at [662, 372] on input "CVV Code" at bounding box center [724, 382] width 199 height 43
type input "0456"
click at [983, 467] on div "01 DELIVERY INFORMATION 02 CONFIRM ORDER Shipping Information First name [PERSO…" at bounding box center [501, 327] width 1003 height 654
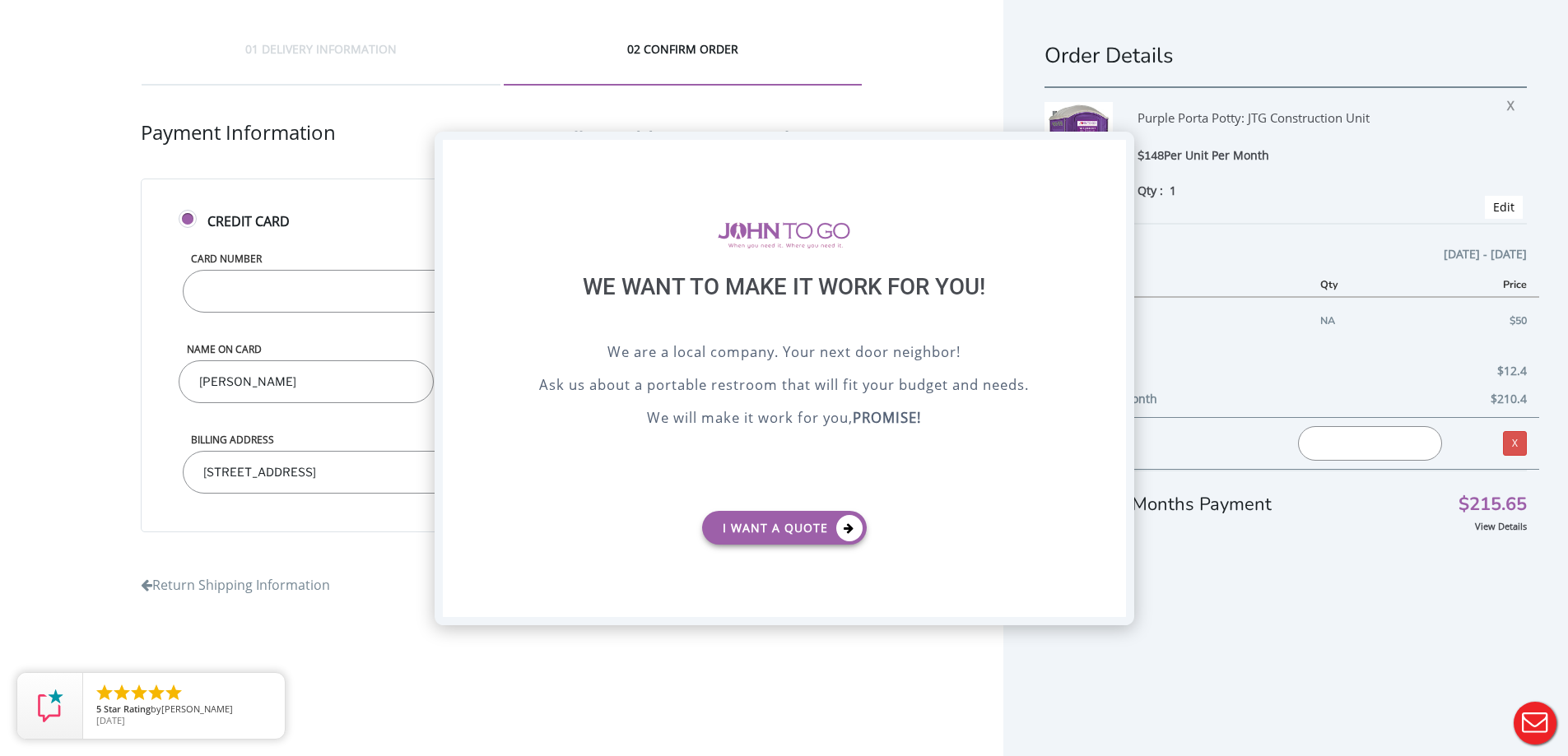
click at [1110, 160] on div "X" at bounding box center [1112, 154] width 25 height 28
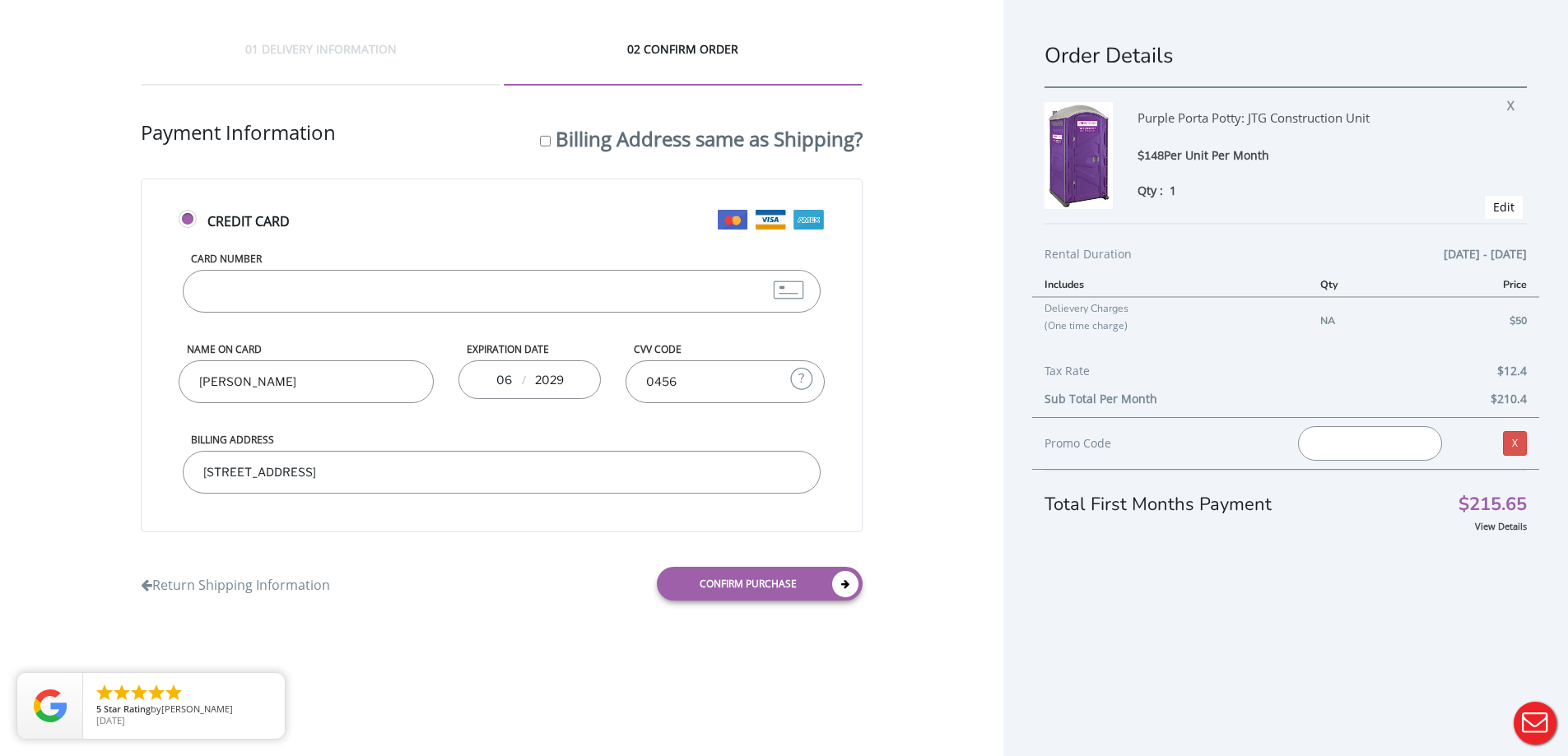
click at [1475, 79] on div "Order Details" at bounding box center [1285, 64] width 482 height 46
click at [740, 588] on link "Confirm purchase" at bounding box center [760, 584] width 206 height 34
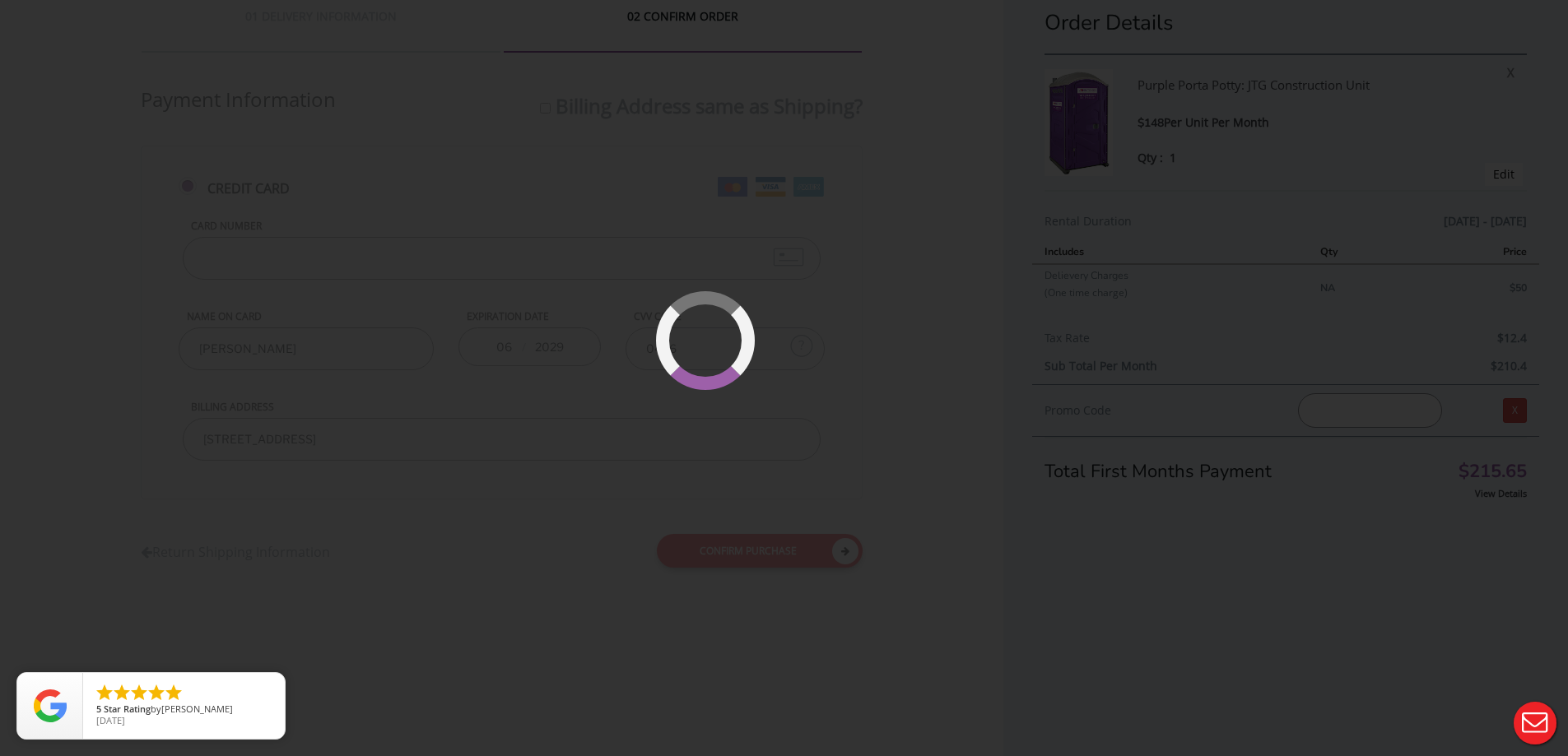
scroll to position [38, 0]
